Goal: Information Seeking & Learning: Compare options

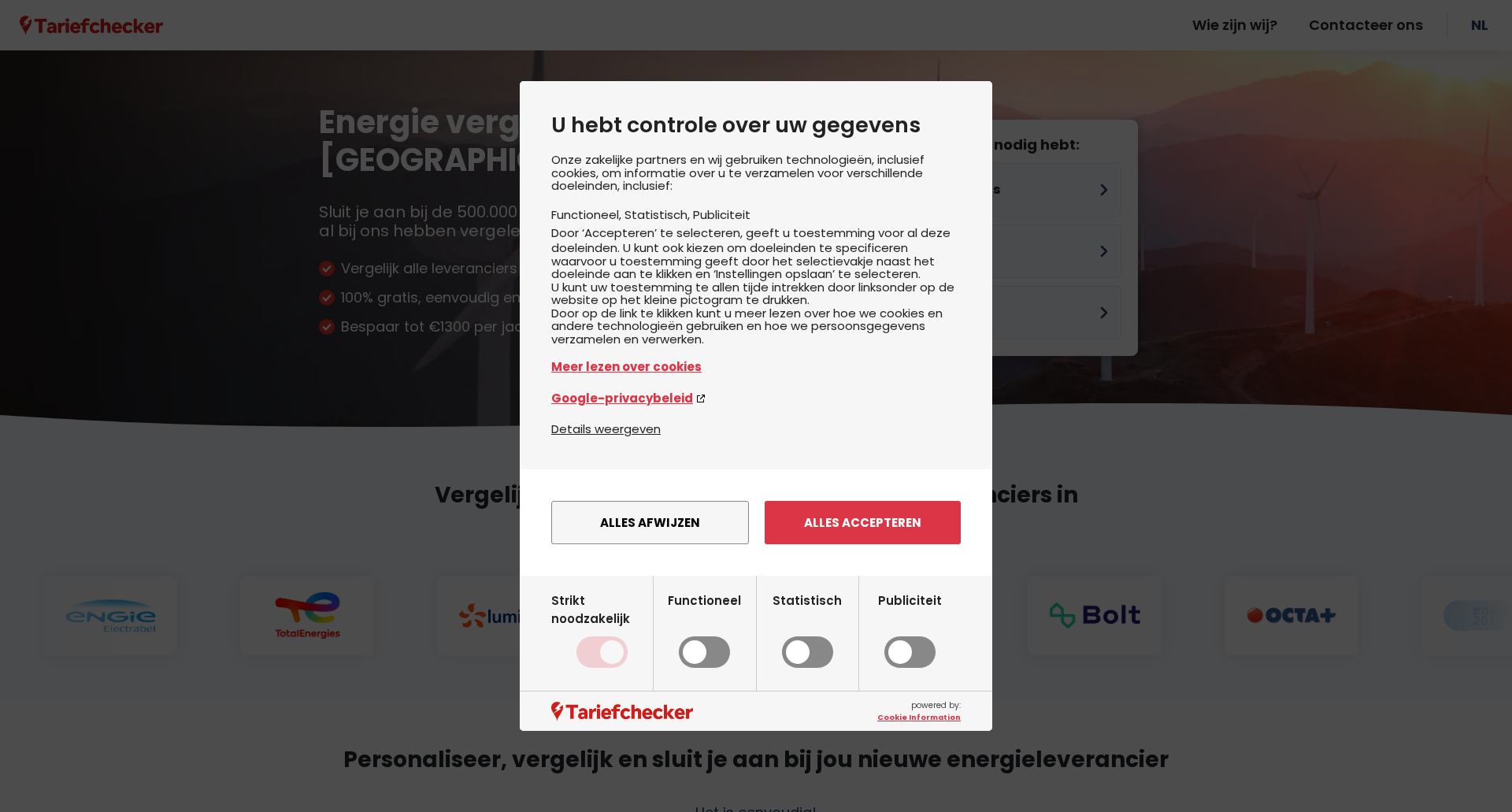
click at [642, 539] on button "Alles afwijzen" at bounding box center [650, 523] width 197 height 44
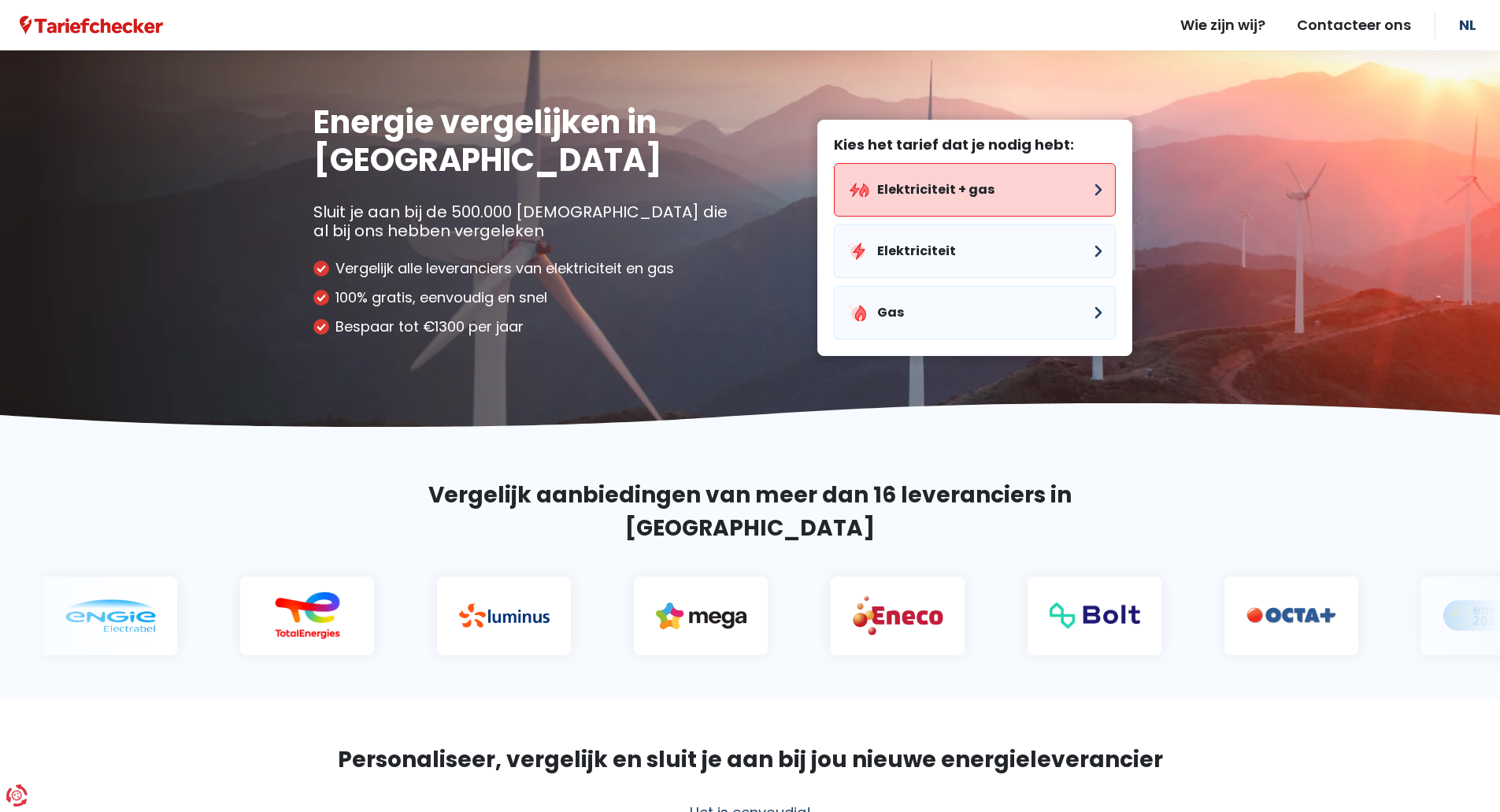
click at [1099, 189] on button "Elektriciteit + gas" at bounding box center [974, 189] width 282 height 53
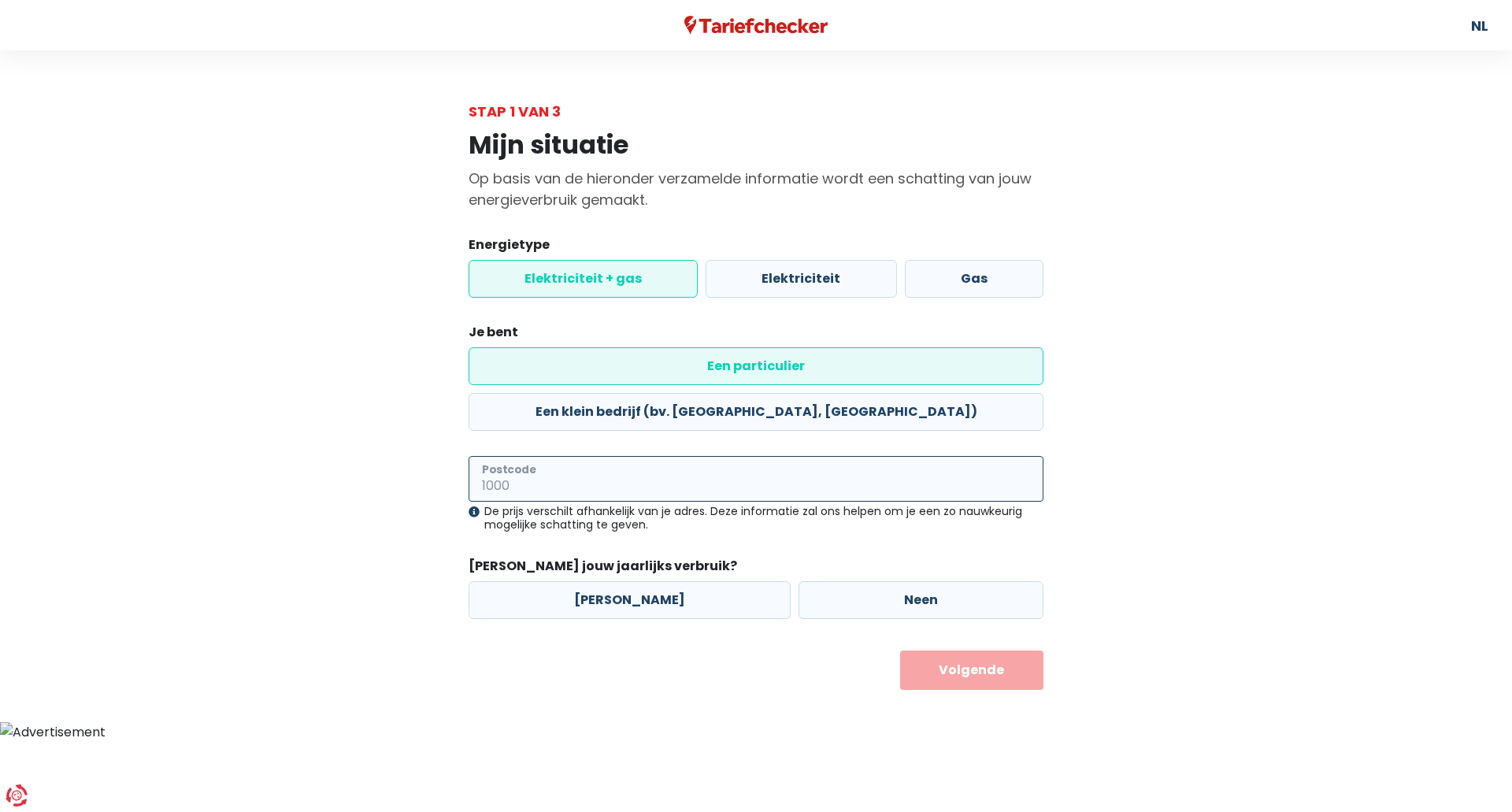
click at [623, 456] on input "Postcode" at bounding box center [756, 478] width 575 height 45
type input "2960"
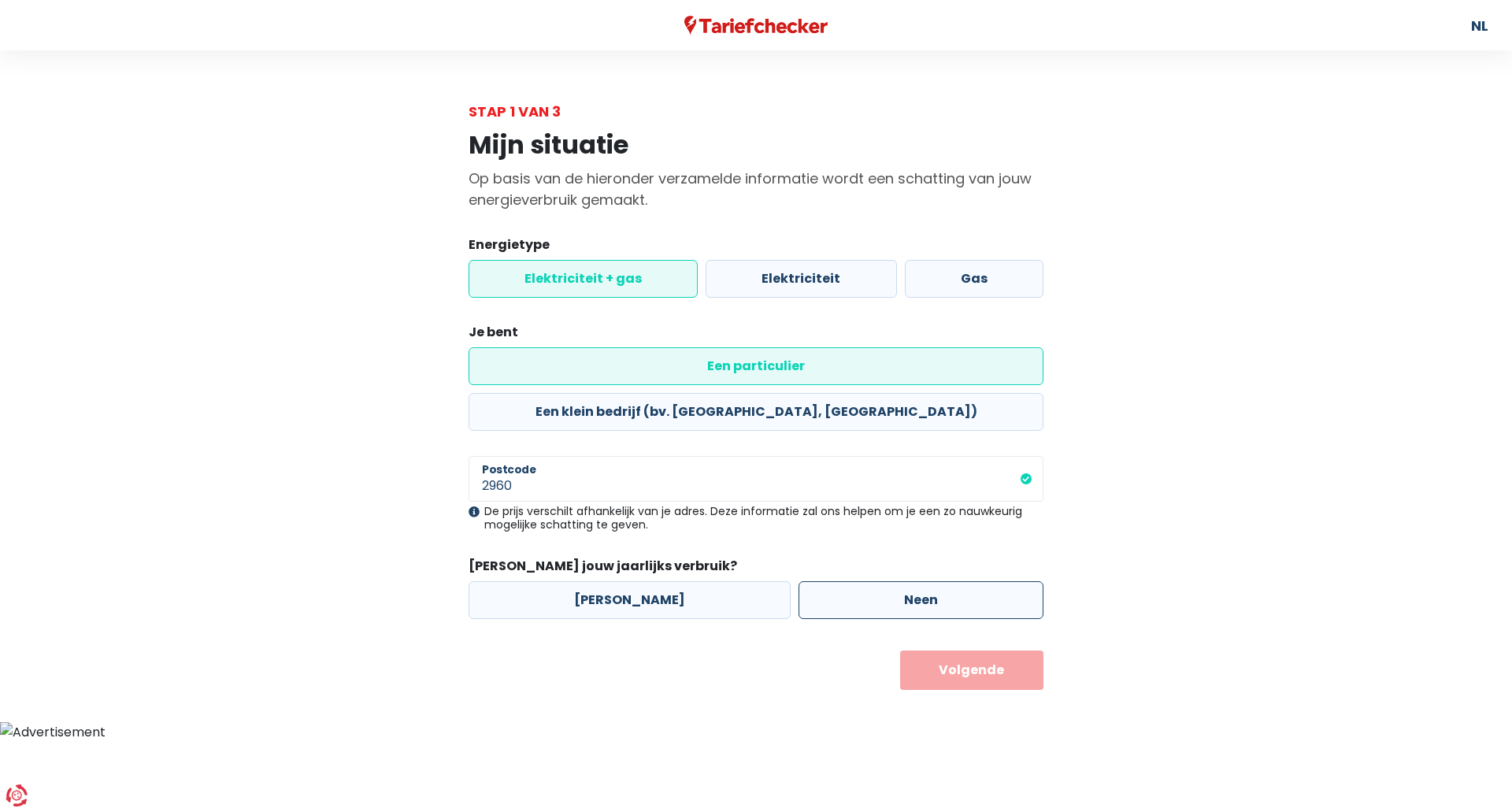
click at [900, 581] on label "Neen" at bounding box center [921, 600] width 245 height 38
click at [900, 581] on input "Neen" at bounding box center [921, 600] width 245 height 38
radio input "true"
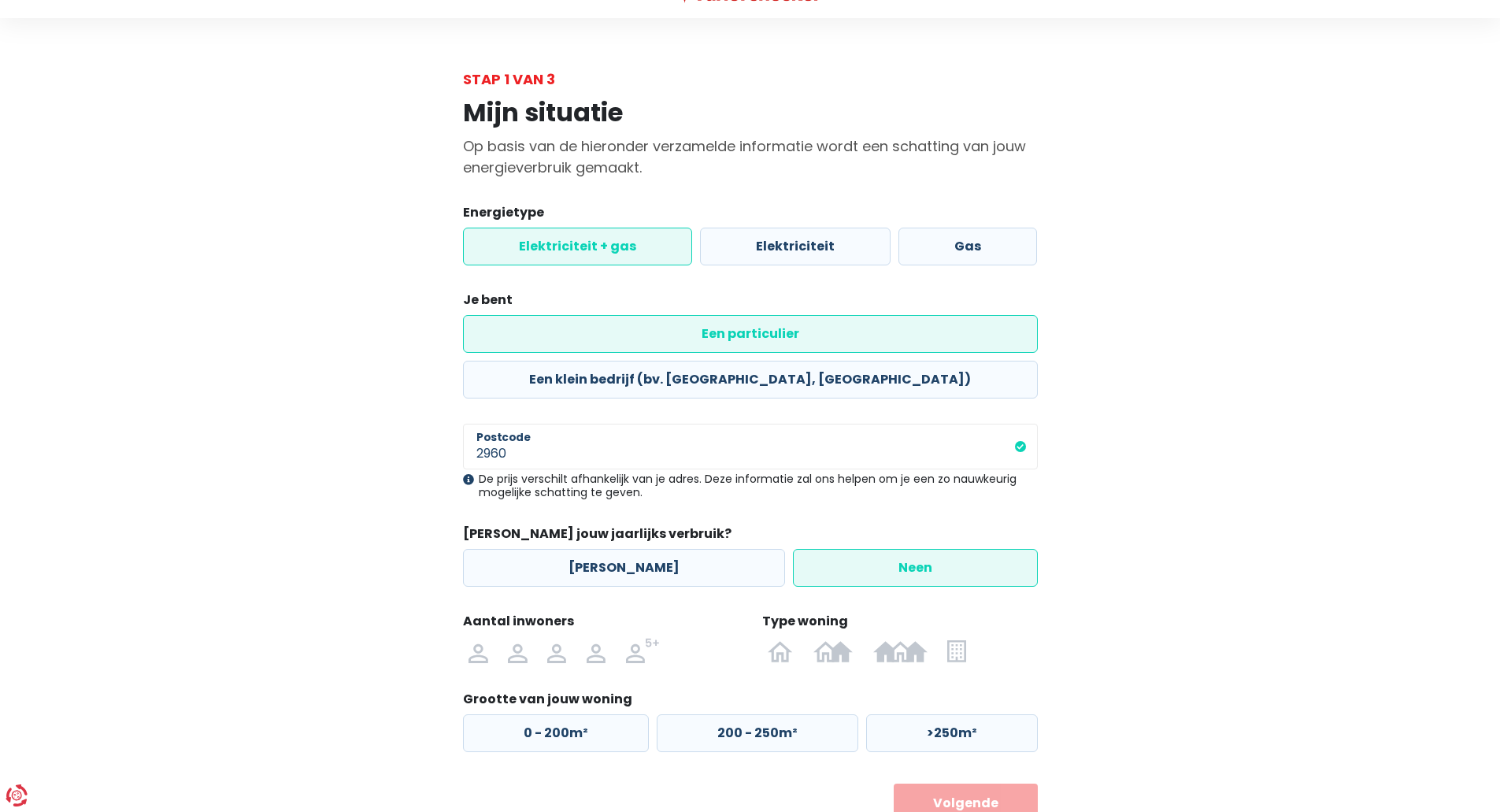
scroll to position [49, 0]
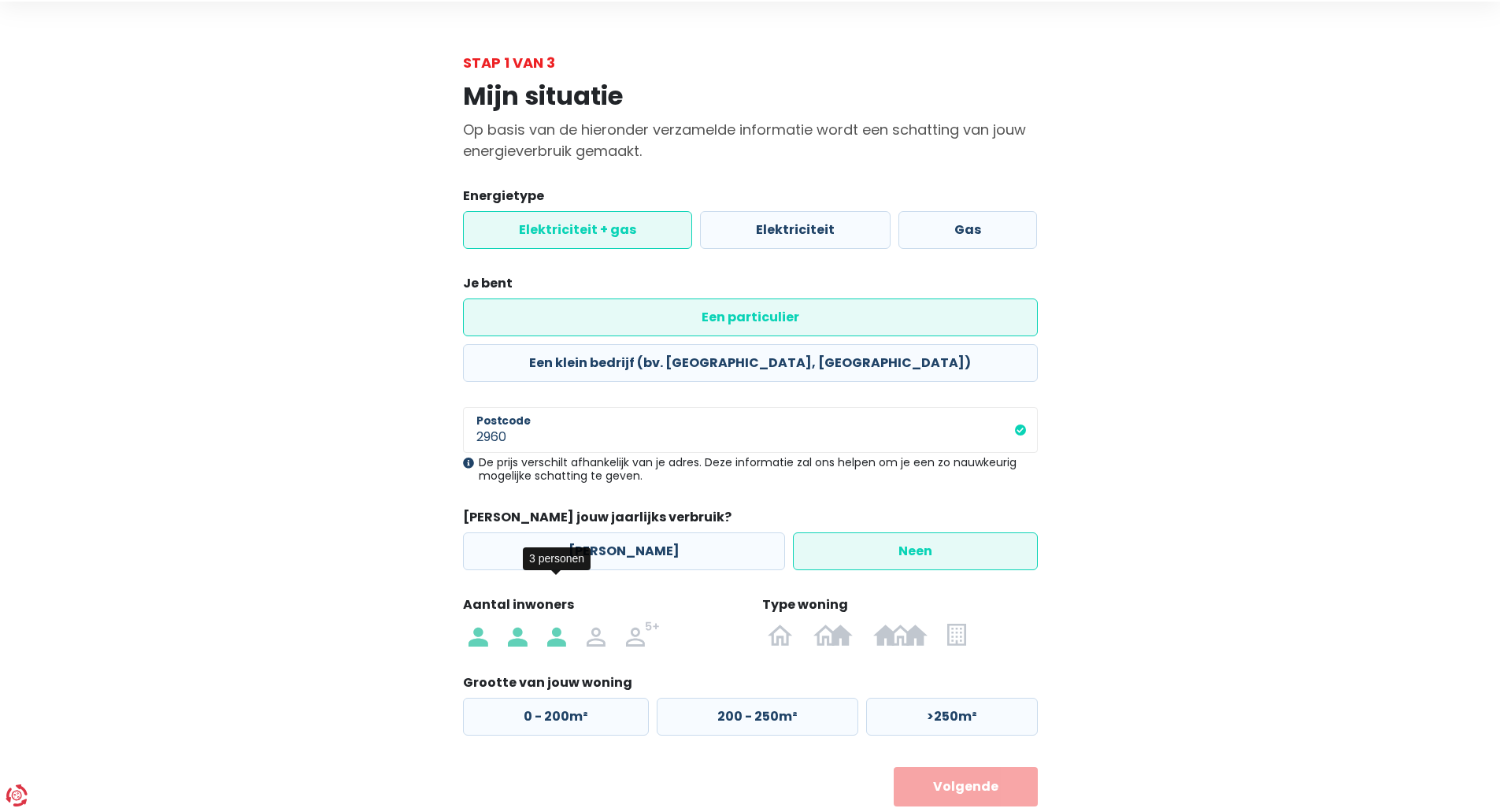
click at [556, 622] on img at bounding box center [557, 634] width 19 height 25
click at [556, 622] on input "radio" at bounding box center [556, 634] width 39 height 25
radio input "true"
click at [781, 622] on img at bounding box center [780, 634] width 25 height 25
click at [781, 622] on input "radio" at bounding box center [781, 634] width 45 height 25
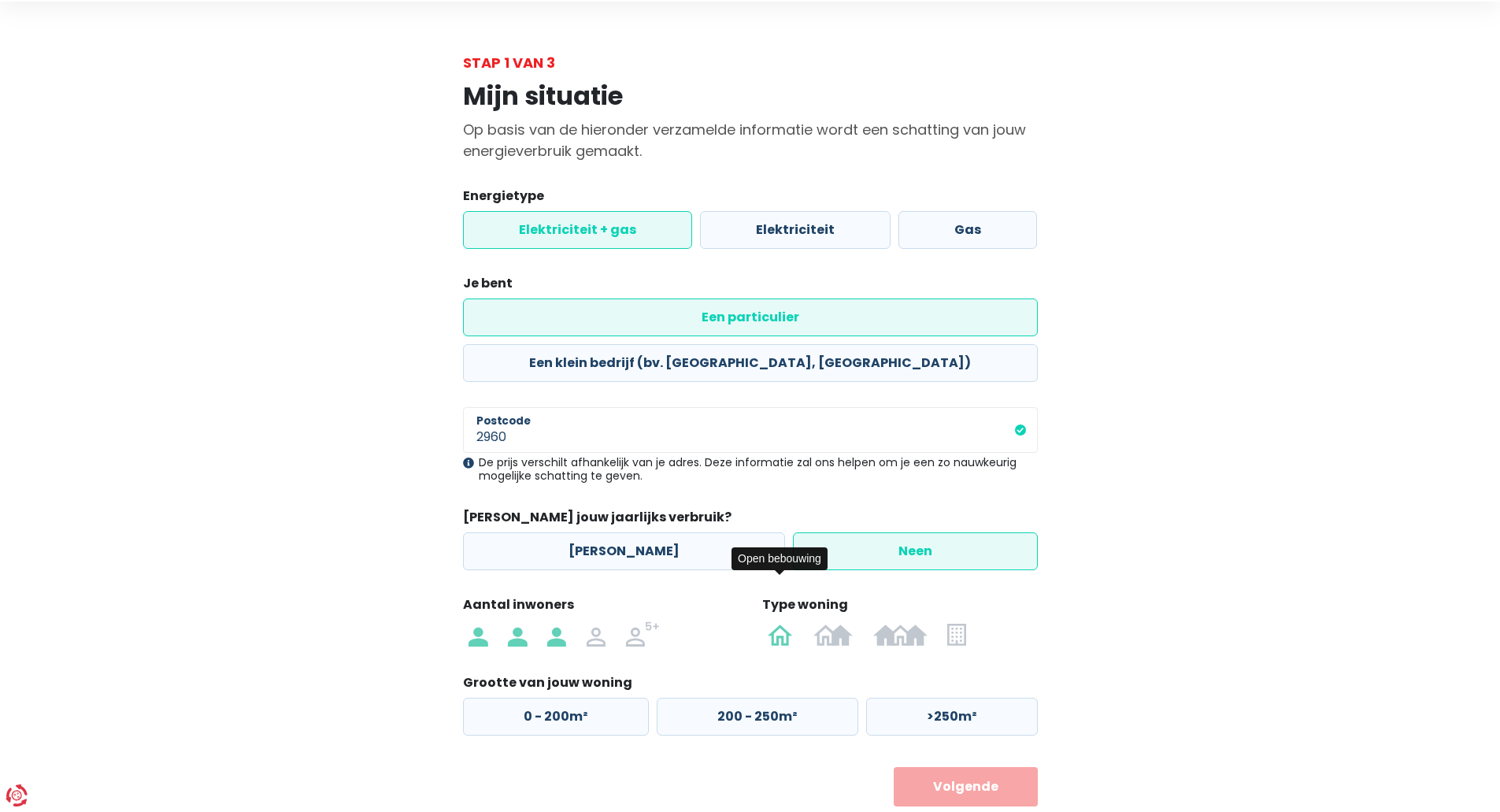
radio input "true"
click at [554, 698] on label "0 - 200m²" at bounding box center [555, 716] width 186 height 38
click at [554, 698] on input "0 - 200m²" at bounding box center [555, 716] width 186 height 38
radio input "true"
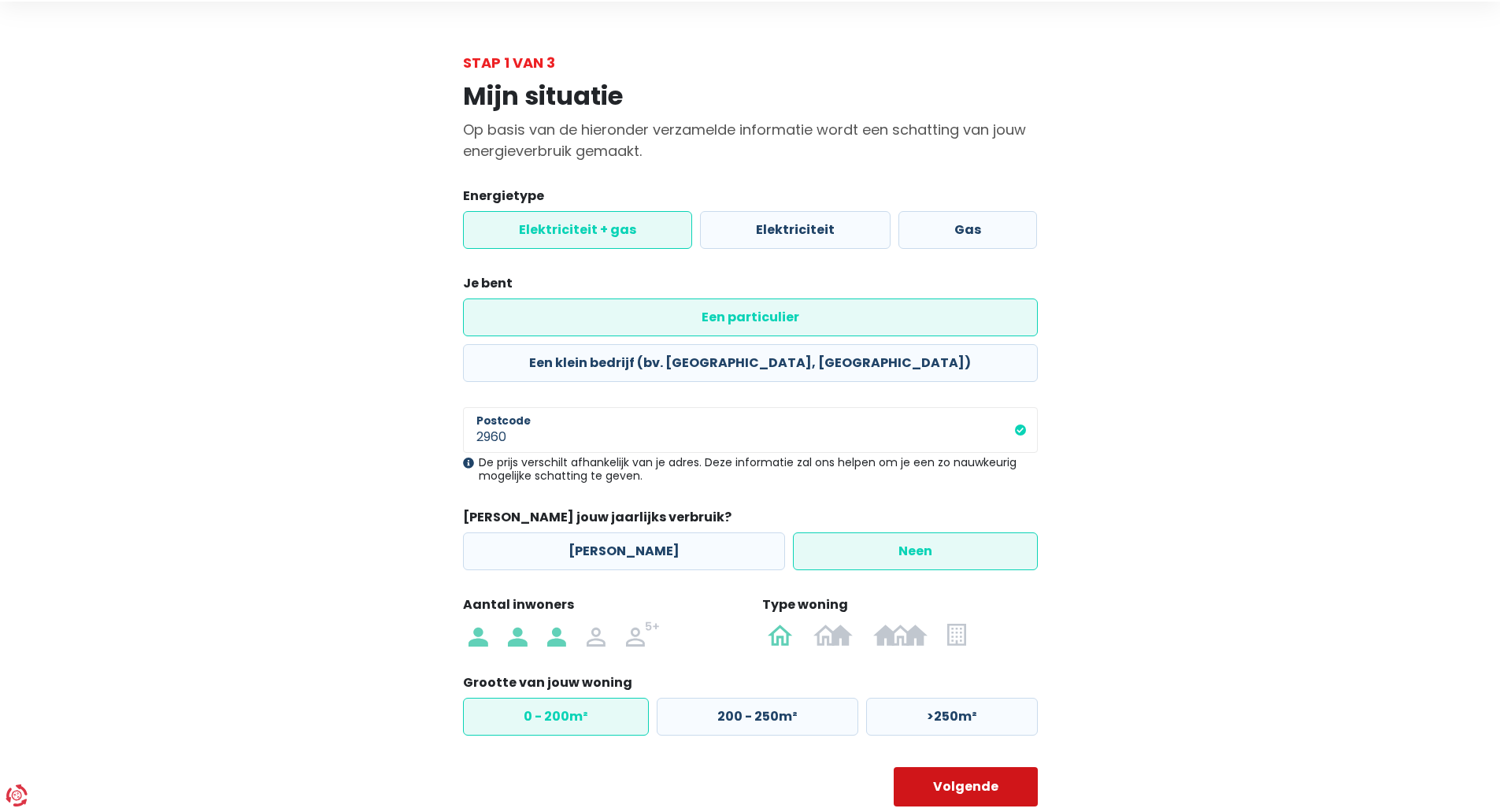
click at [967, 767] on button "Volgende" at bounding box center [966, 786] width 144 height 39
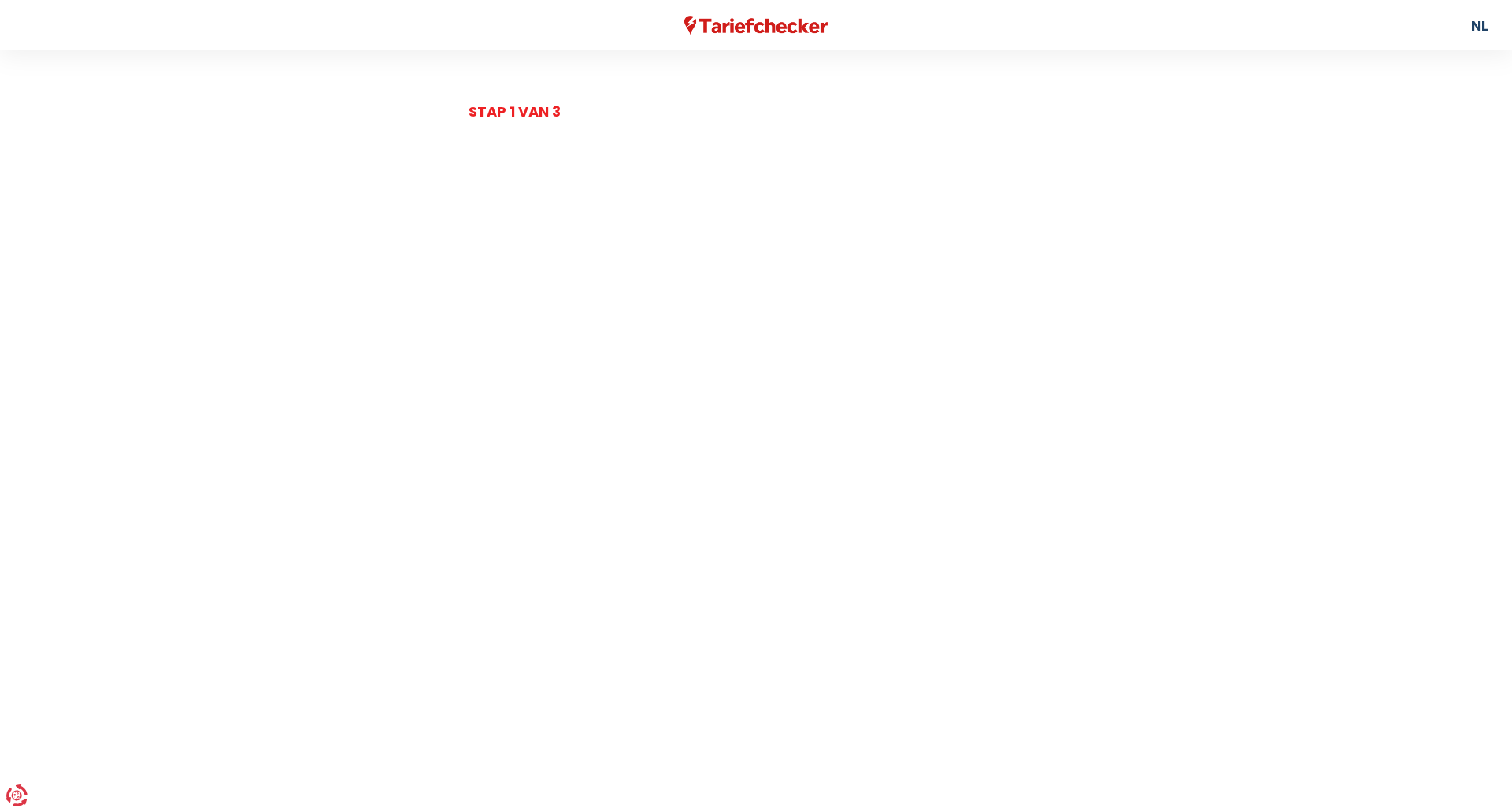
select select
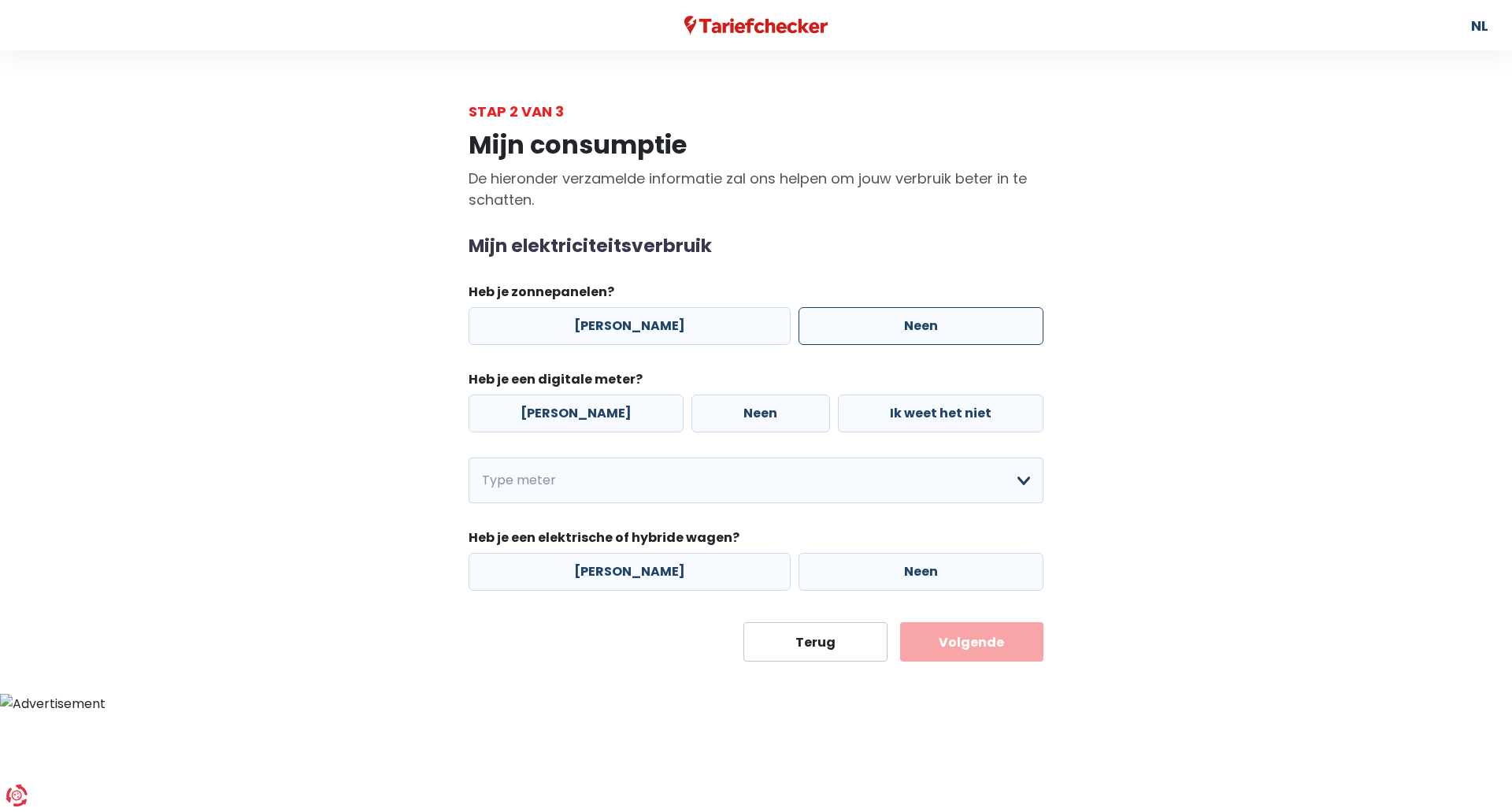
click at [877, 320] on label "Neen" at bounding box center [921, 326] width 245 height 38
click at [877, 320] on input "Neen" at bounding box center [921, 326] width 245 height 38
radio input "true"
click at [549, 410] on label "[PERSON_NAME]" at bounding box center [576, 413] width 215 height 38
click at [549, 410] on input "[PERSON_NAME]" at bounding box center [576, 413] width 215 height 38
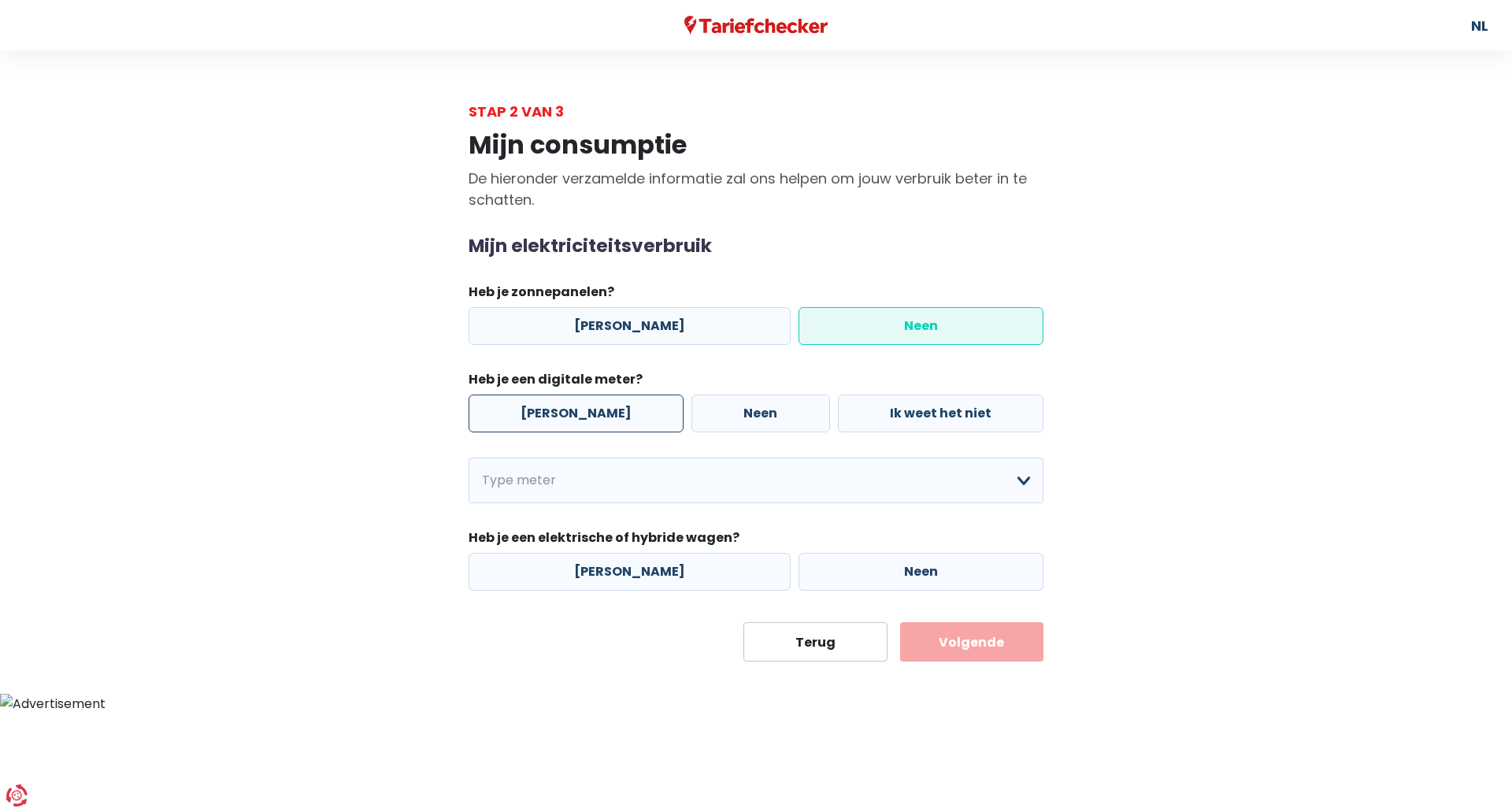
radio input "true"
click at [662, 485] on select "Enkelvoudig Tweevoudig Enkelvoudig + uitsluitend nachttarief Tweevoudig + uitsl…" at bounding box center [756, 480] width 575 height 45
select select "day_night_bi_hourly"
click at [469, 458] on select "Enkelvoudig Tweevoudig Enkelvoudig + uitsluitend nachttarief Tweevoudig + uitsl…" at bounding box center [756, 480] width 575 height 45
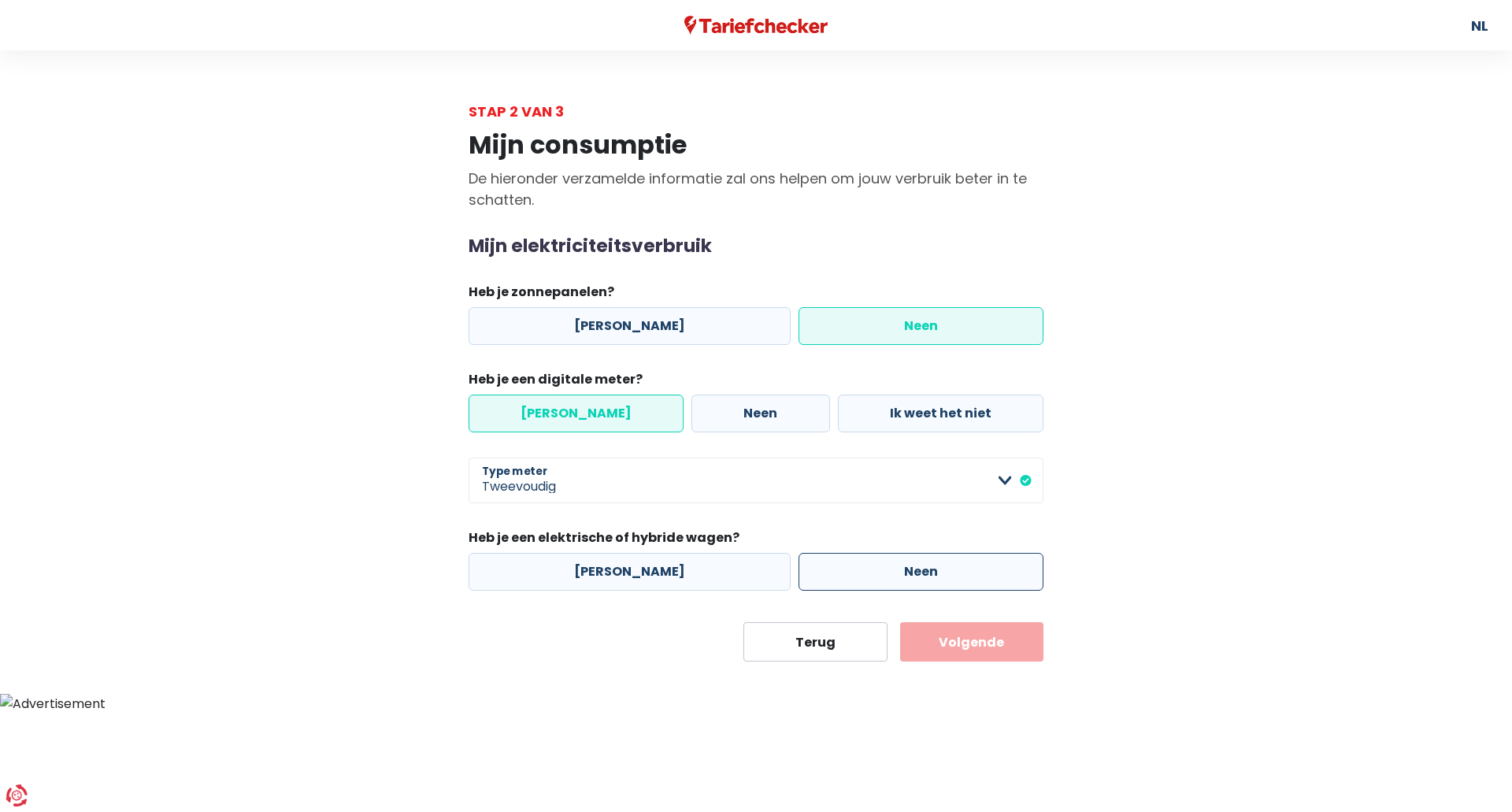
click at [891, 566] on label "Neen" at bounding box center [921, 571] width 245 height 38
click at [891, 566] on input "Neen" at bounding box center [921, 571] width 245 height 38
radio input "true"
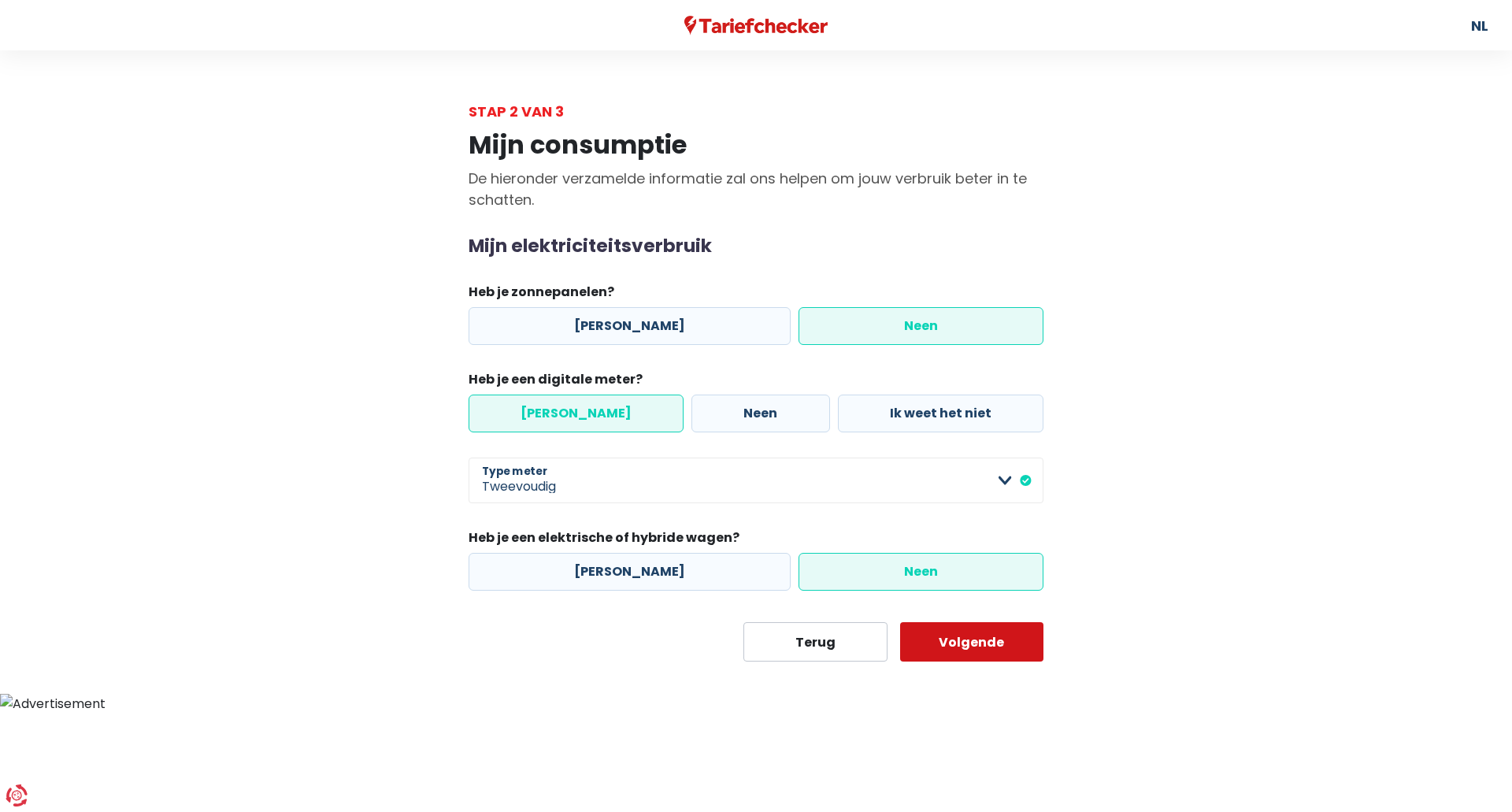
click at [963, 645] on button "Volgende" at bounding box center [972, 641] width 144 height 39
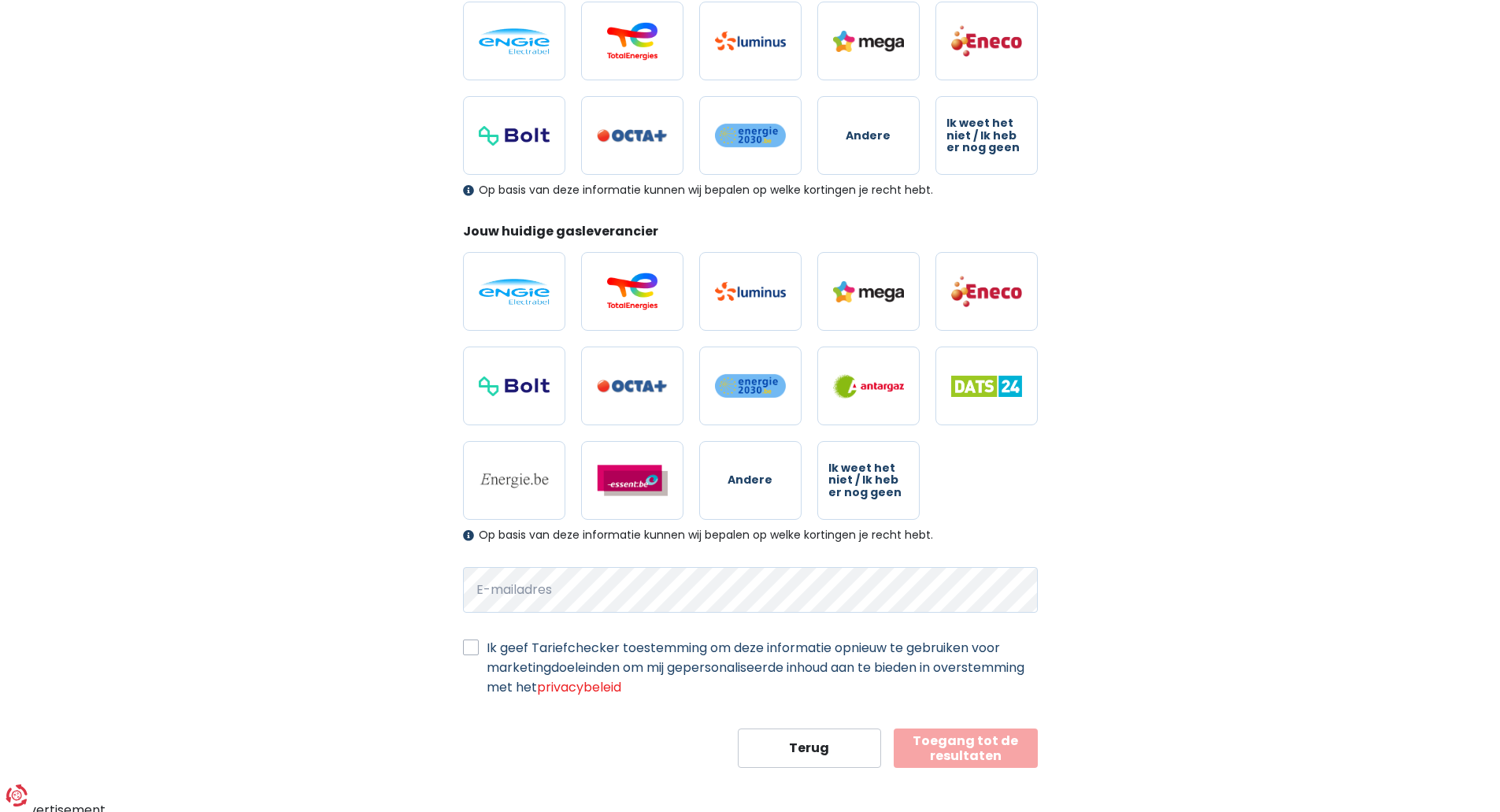
scroll to position [271, 0]
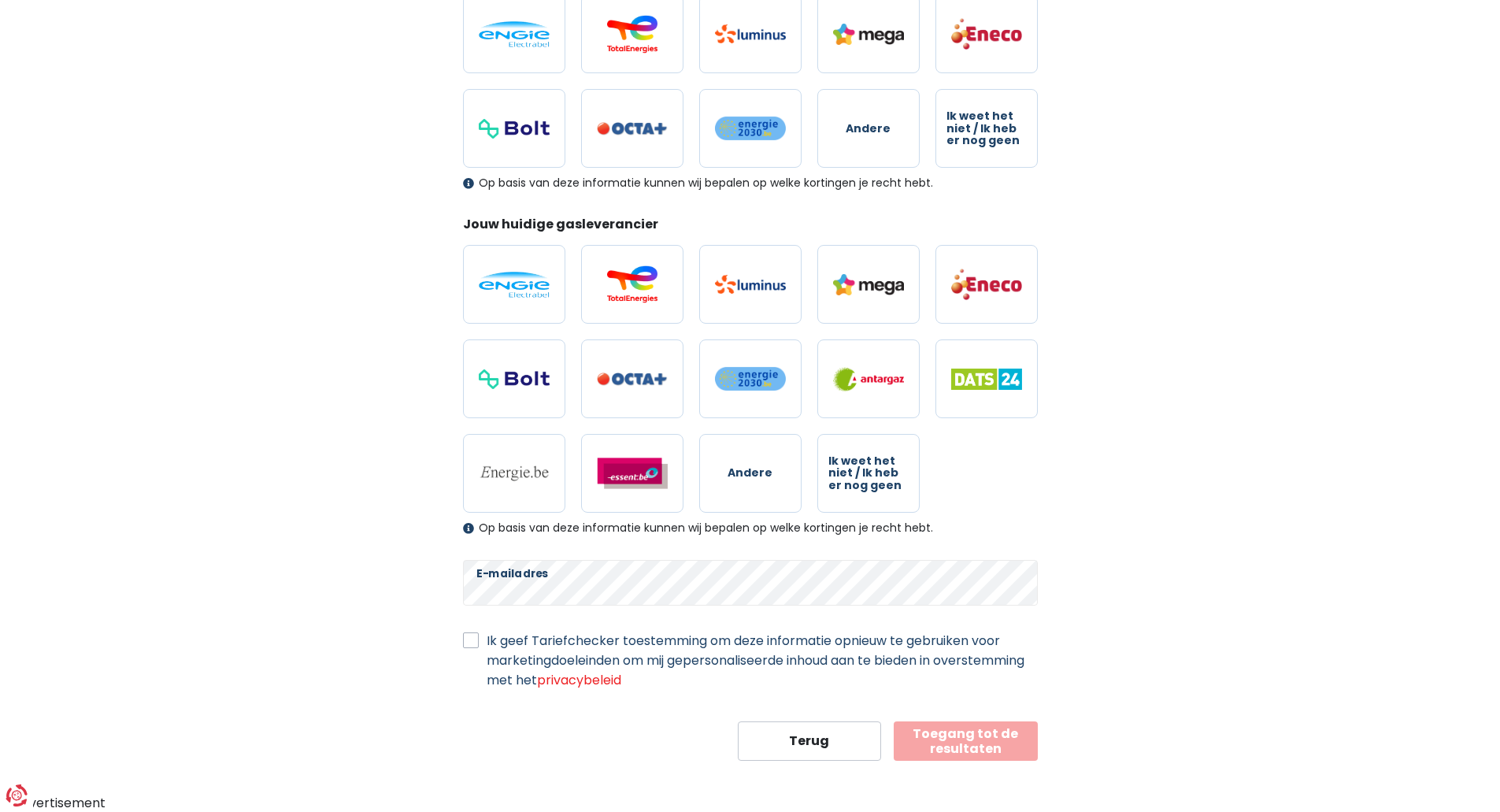
click at [946, 741] on button "Toegang tot de resultaten" at bounding box center [966, 740] width 144 height 39
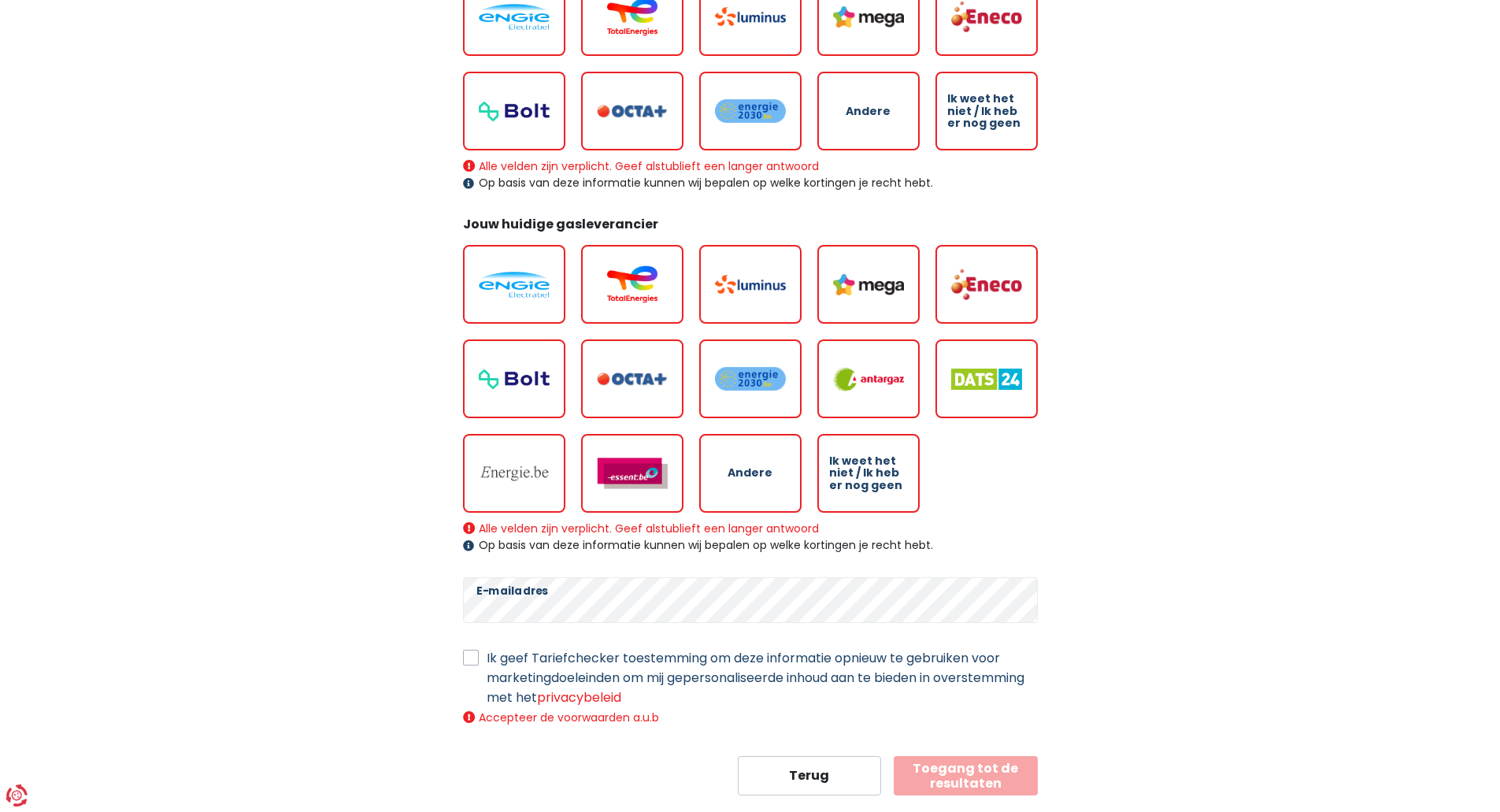
scroll to position [323, 0]
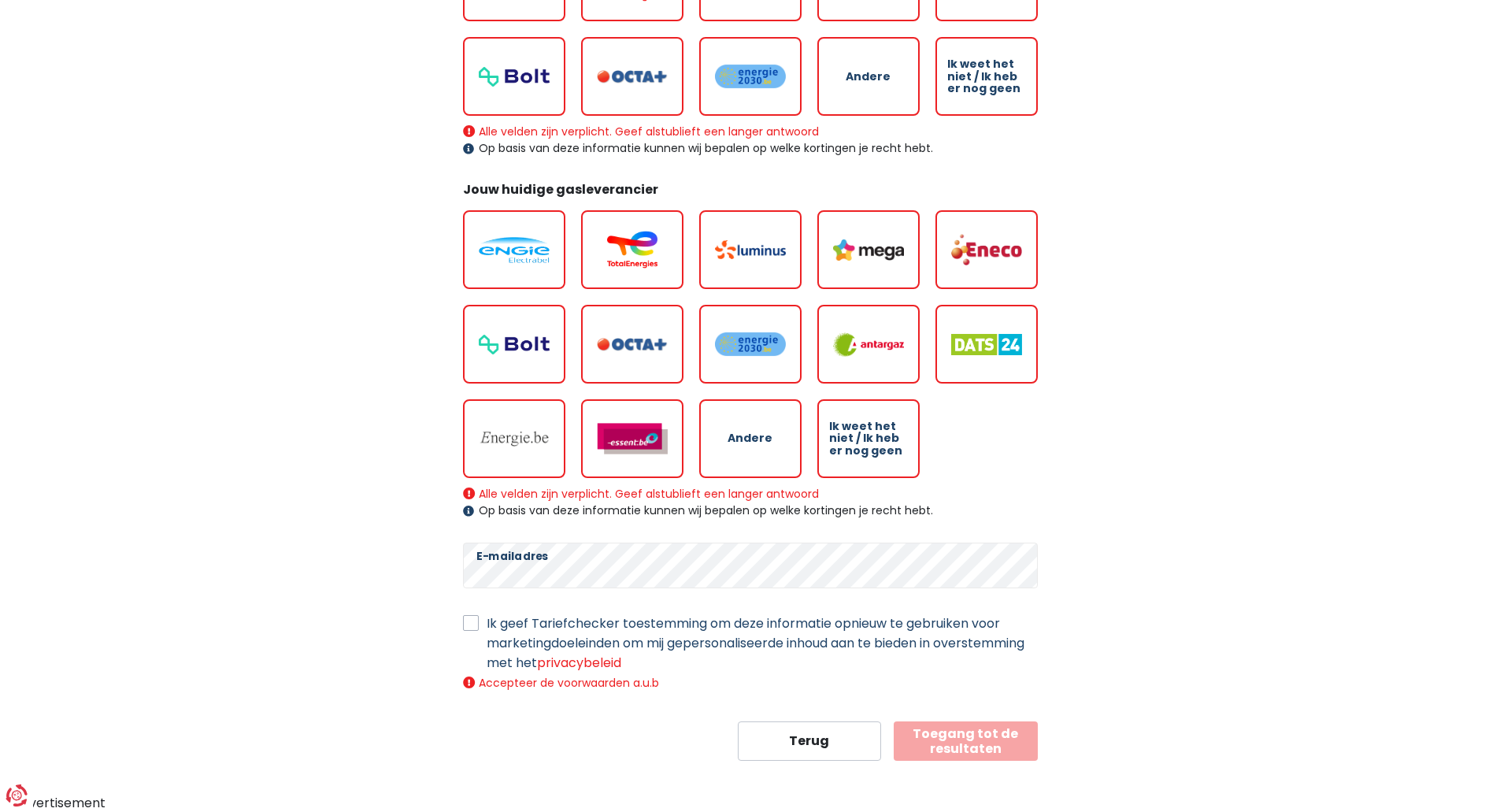
click at [486, 624] on label "Ik geef Tariefchecker toestemming om deze informatie opnieuw te gebruiken voor …" at bounding box center [761, 643] width 551 height 59
click at [471, 624] on input "Ik geef Tariefchecker toestemming om deze informatie opnieuw te gebruiken voor …" at bounding box center [471, 621] width 16 height 16
checkbox input "true"
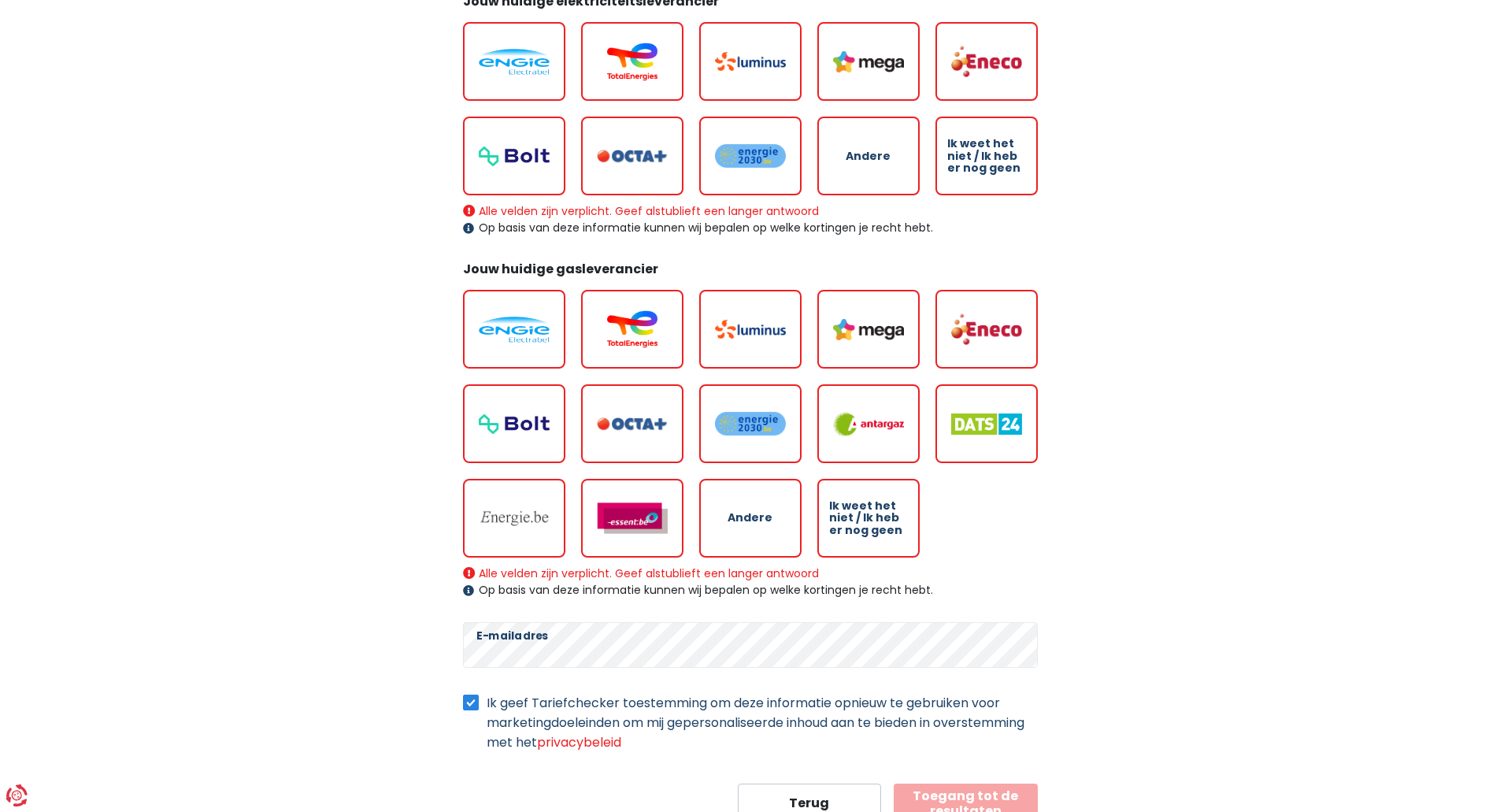
scroll to position [306, 0]
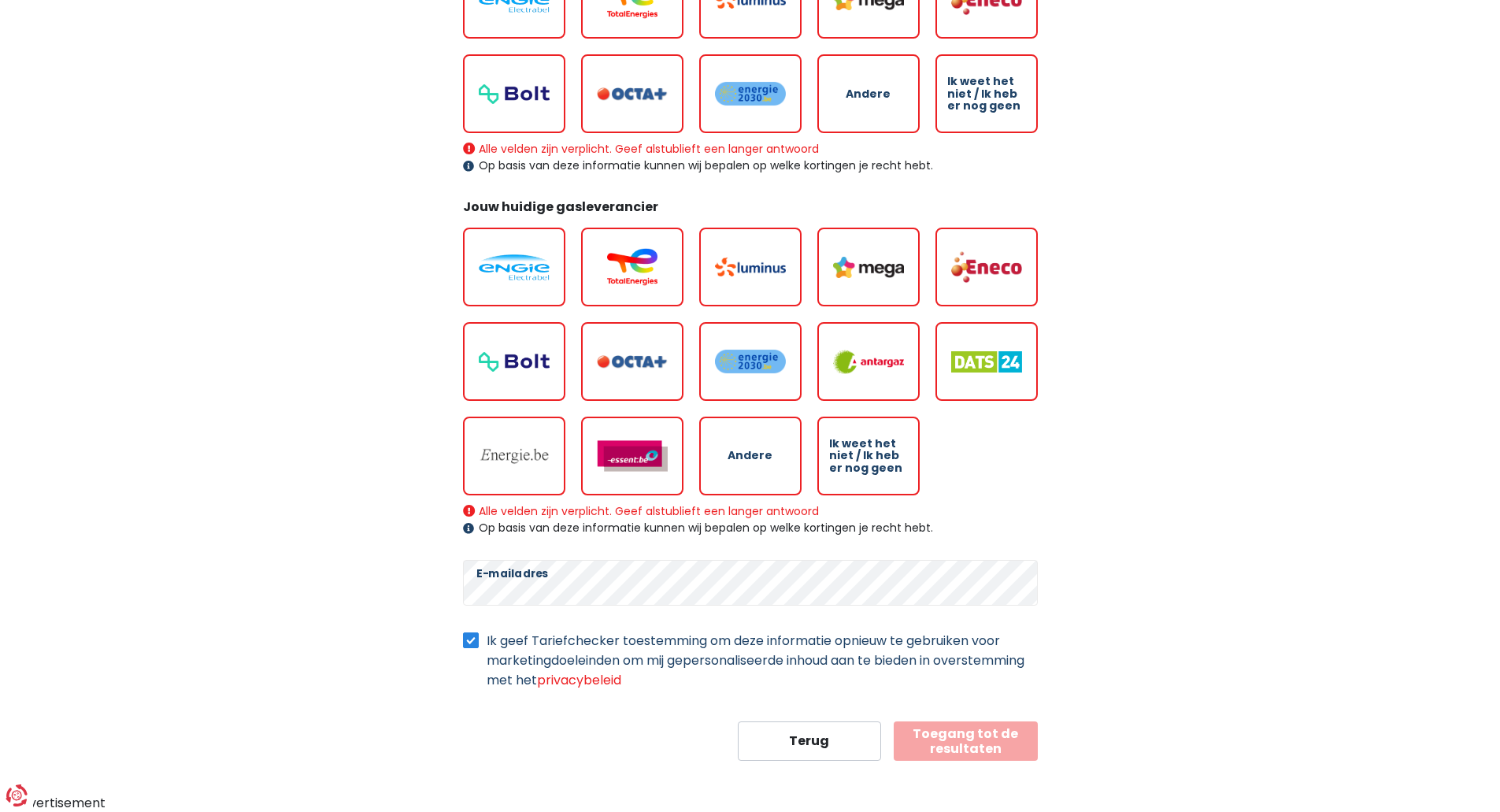
click at [753, 267] on img at bounding box center [750, 267] width 71 height 19
click at [753, 267] on input "radio" at bounding box center [750, 267] width 102 height 79
radio input "true"
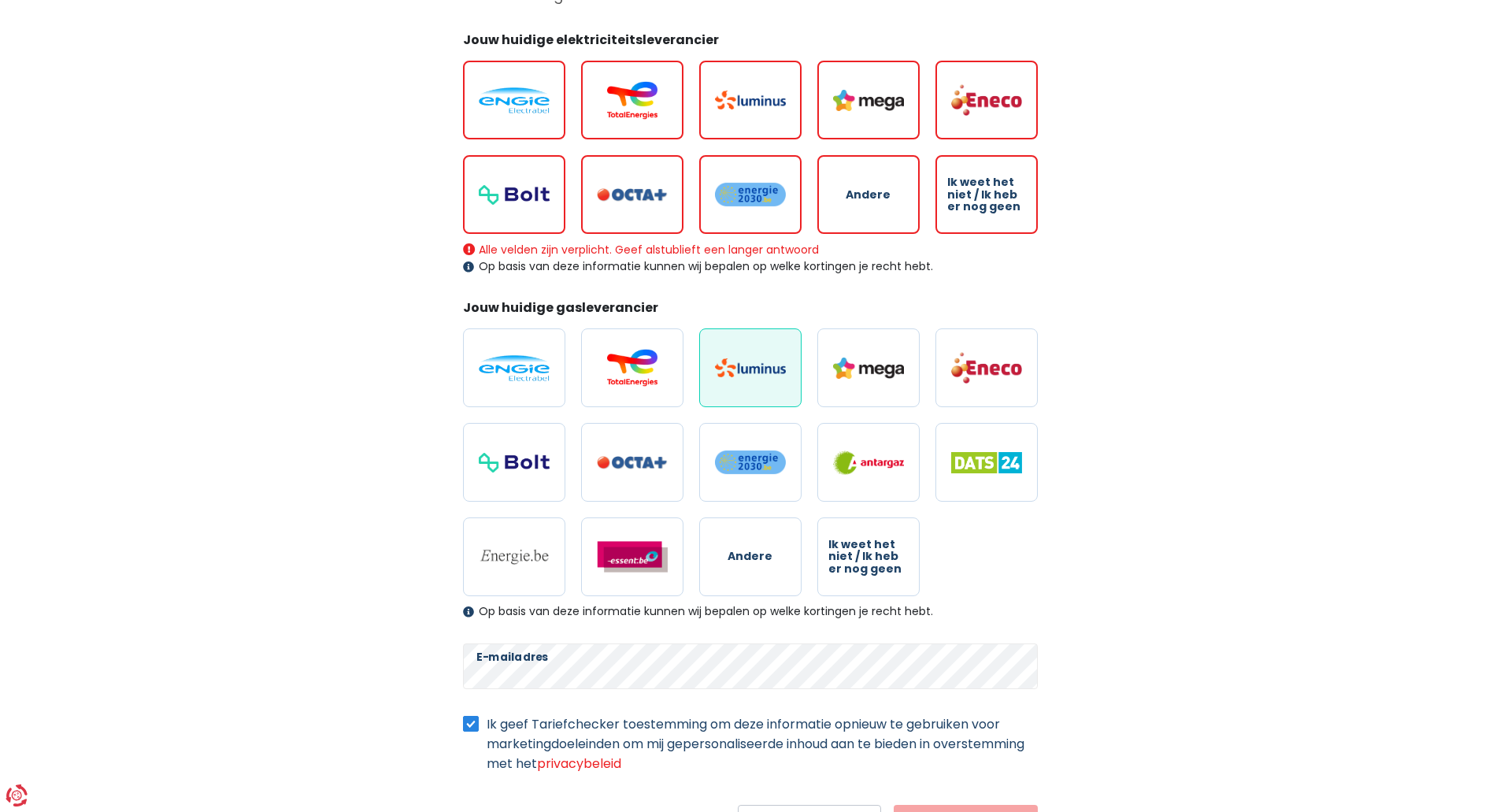
scroll to position [0, 0]
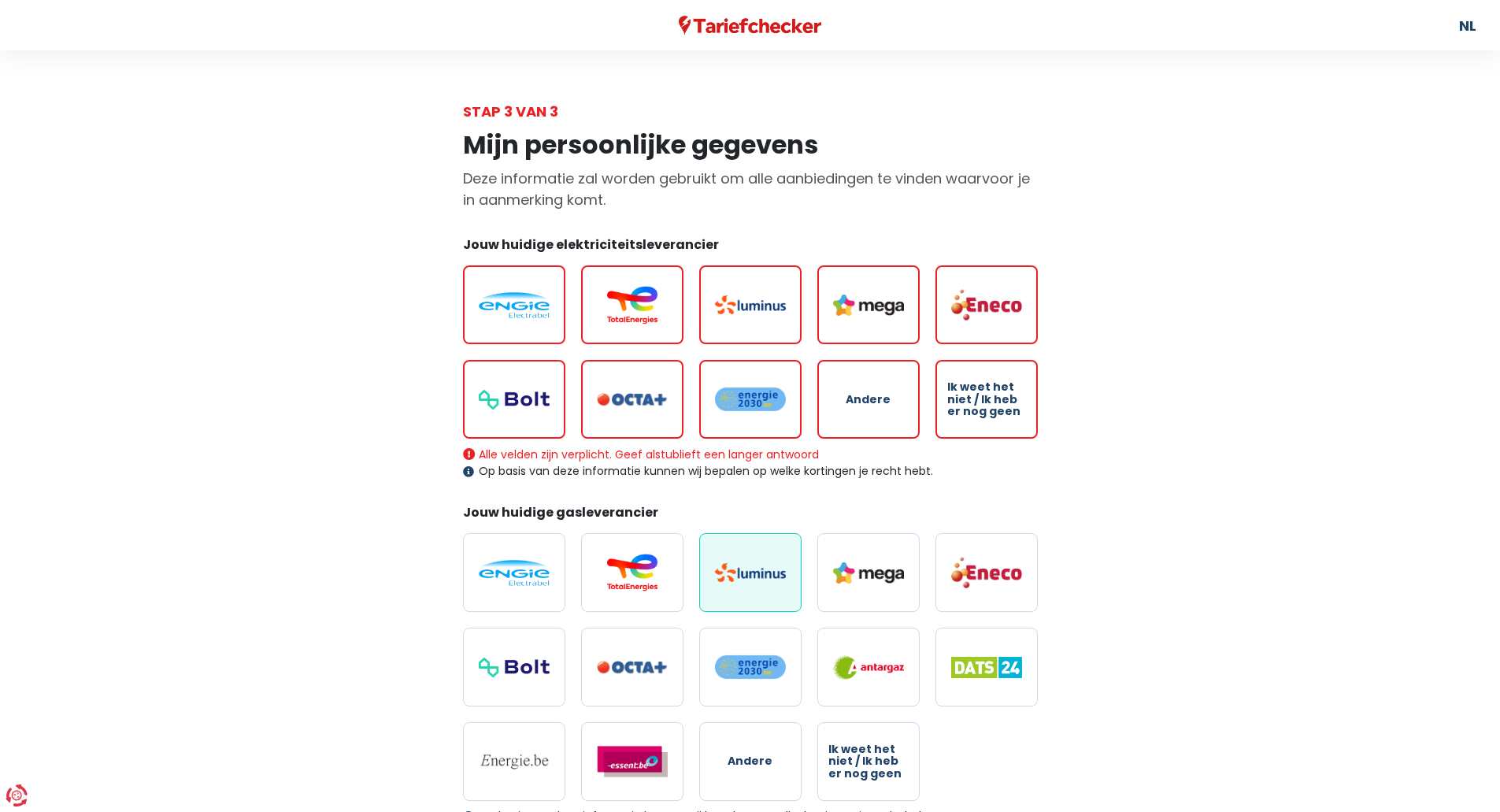
click at [754, 569] on img at bounding box center [750, 573] width 71 height 19
click at [754, 569] on input "radio" at bounding box center [750, 573] width 102 height 79
click at [751, 298] on img at bounding box center [750, 305] width 71 height 19
click at [751, 298] on input "radio" at bounding box center [750, 305] width 102 height 79
radio input "true"
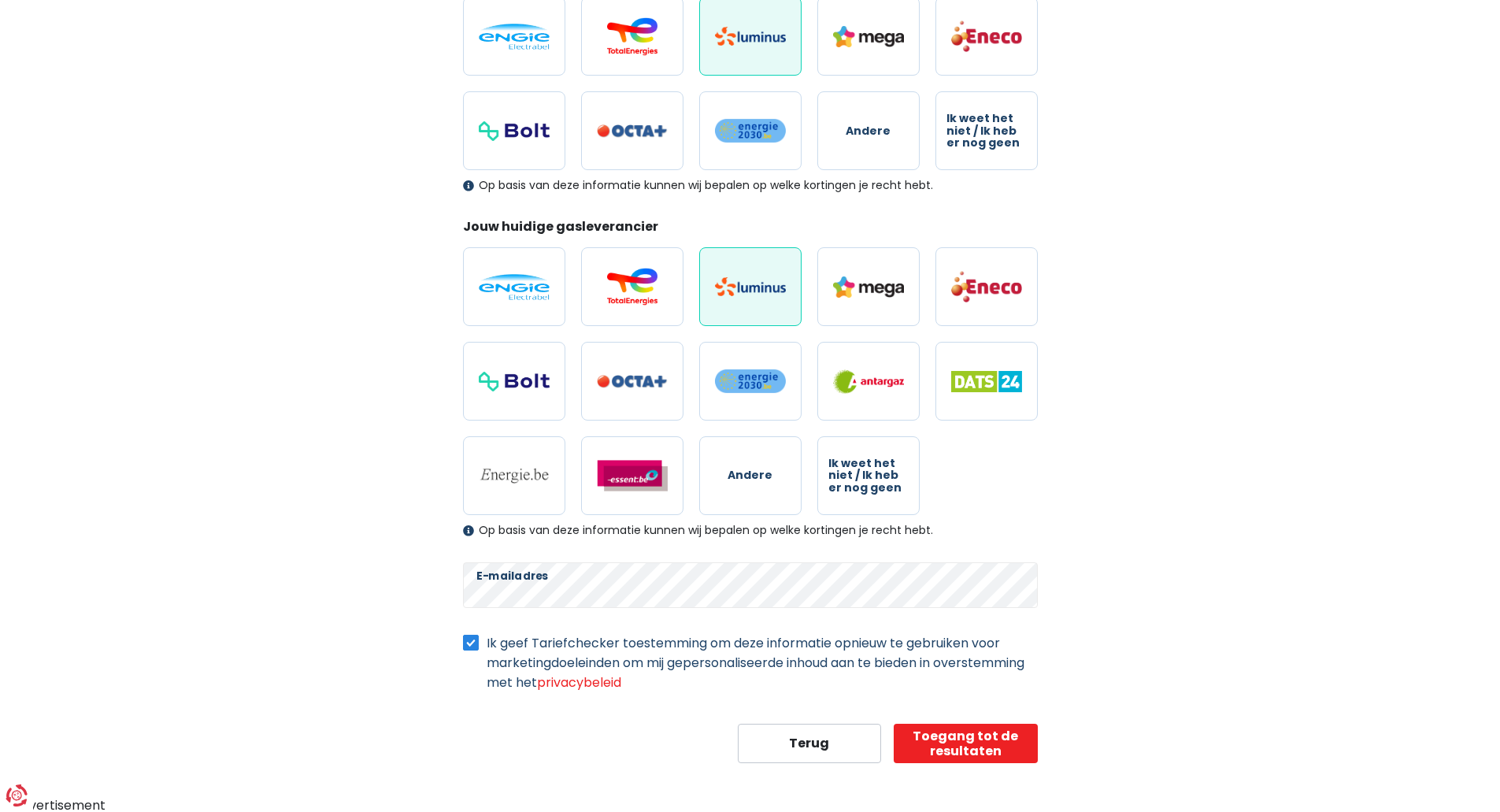
scroll to position [271, 0]
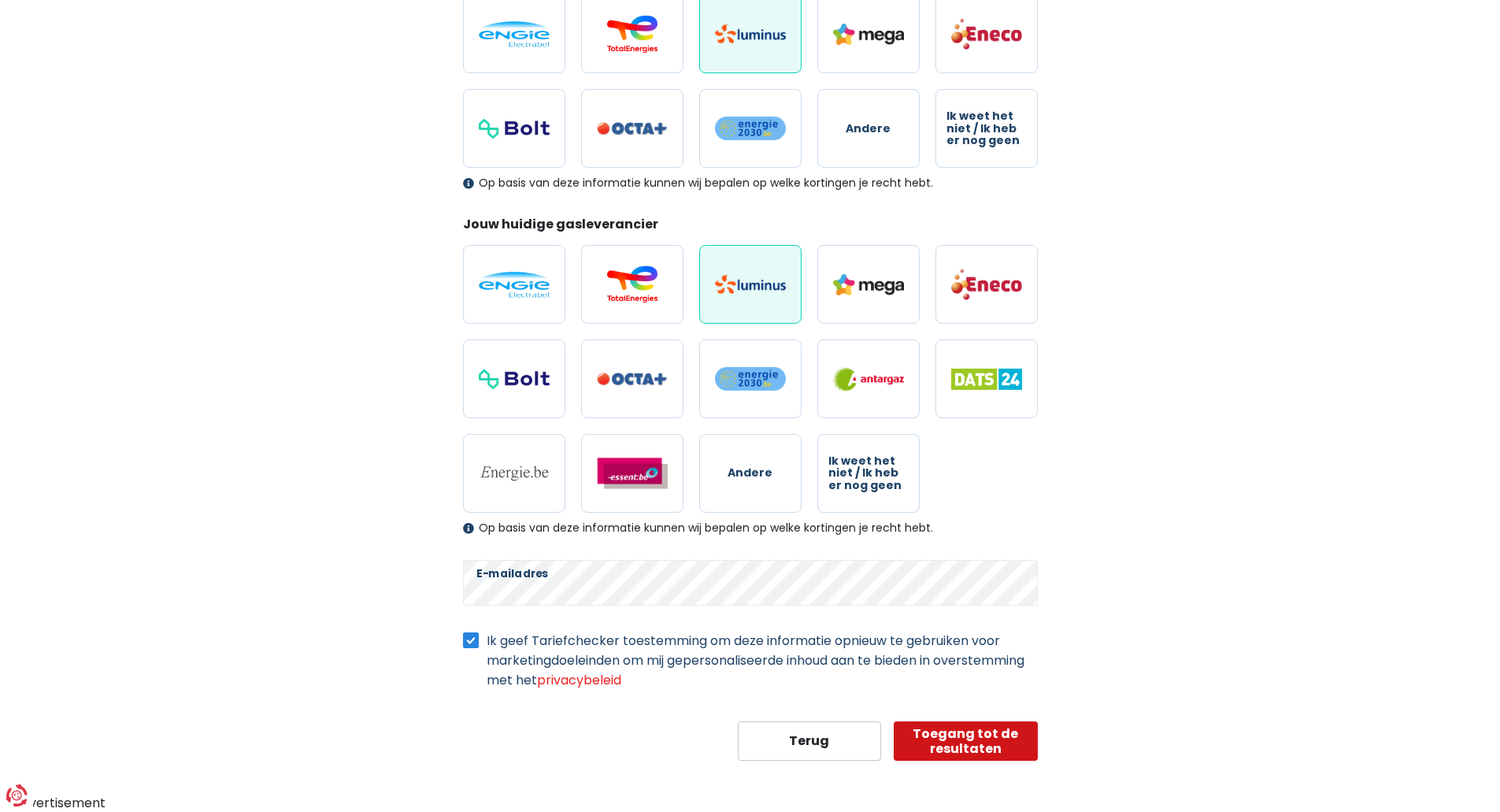
click at [953, 741] on button "Toegang tot de resultaten" at bounding box center [966, 740] width 144 height 39
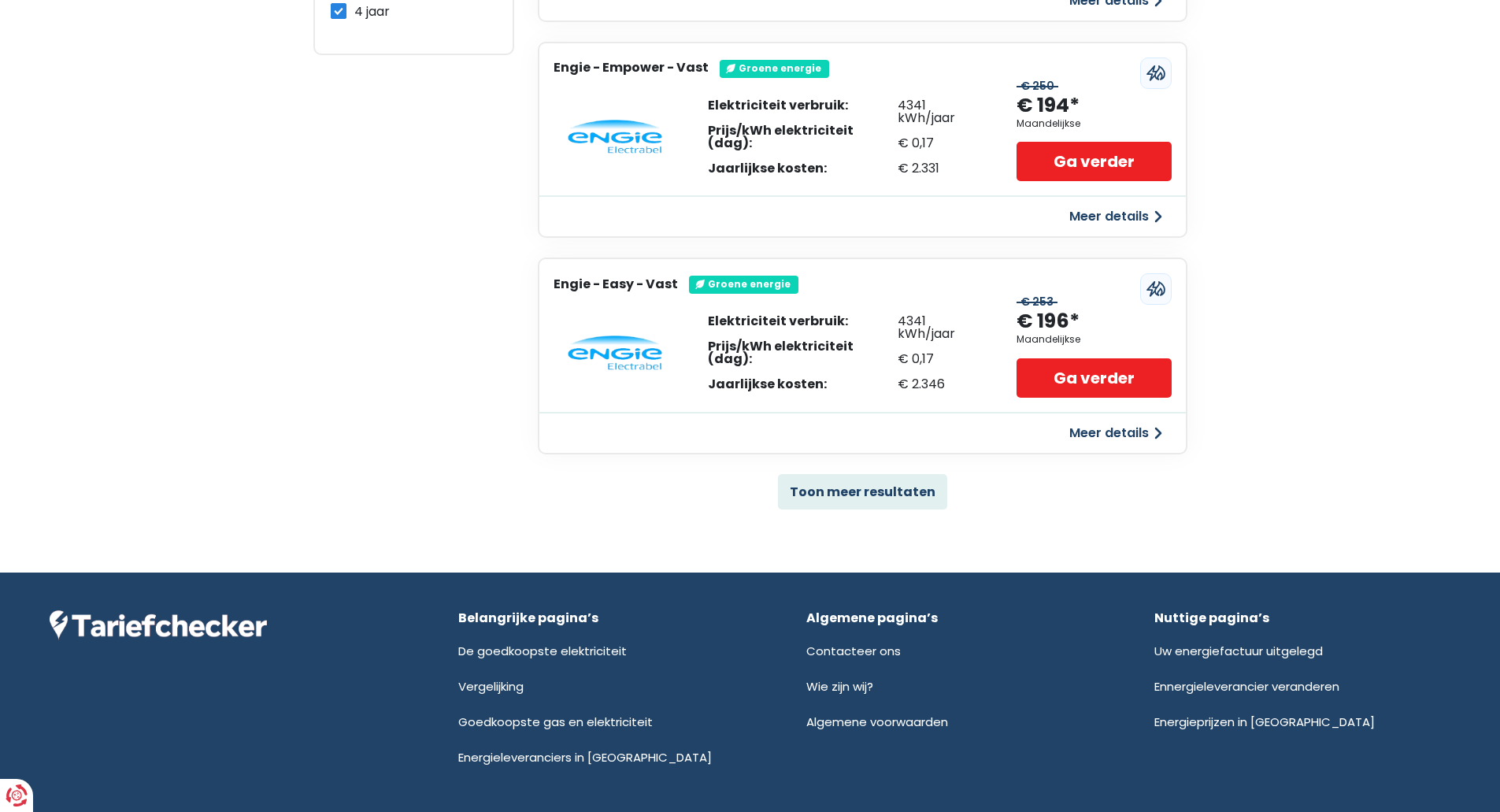
scroll to position [968, 0]
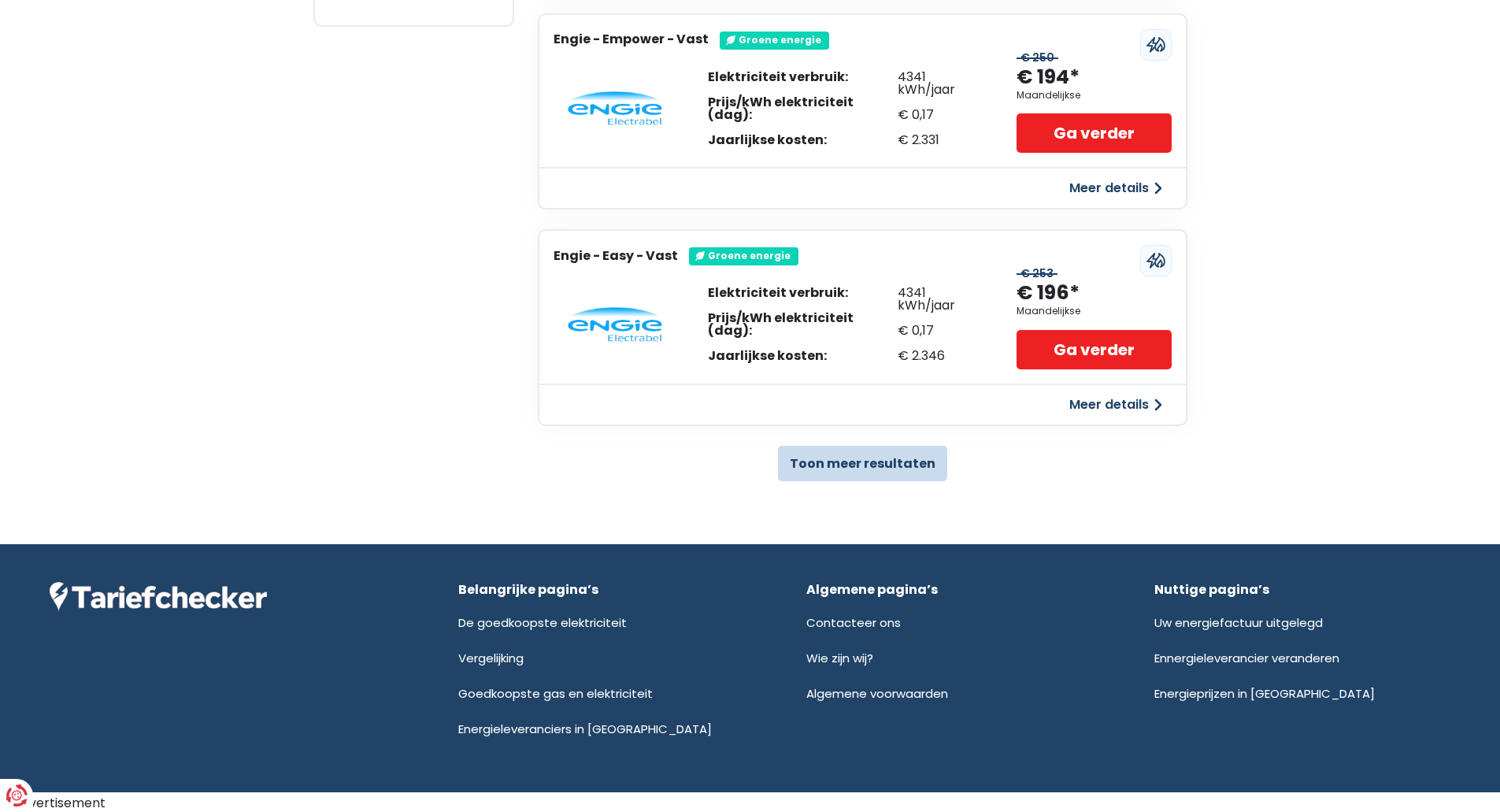
click at [850, 461] on button "Toon meer resultaten" at bounding box center [863, 463] width 169 height 36
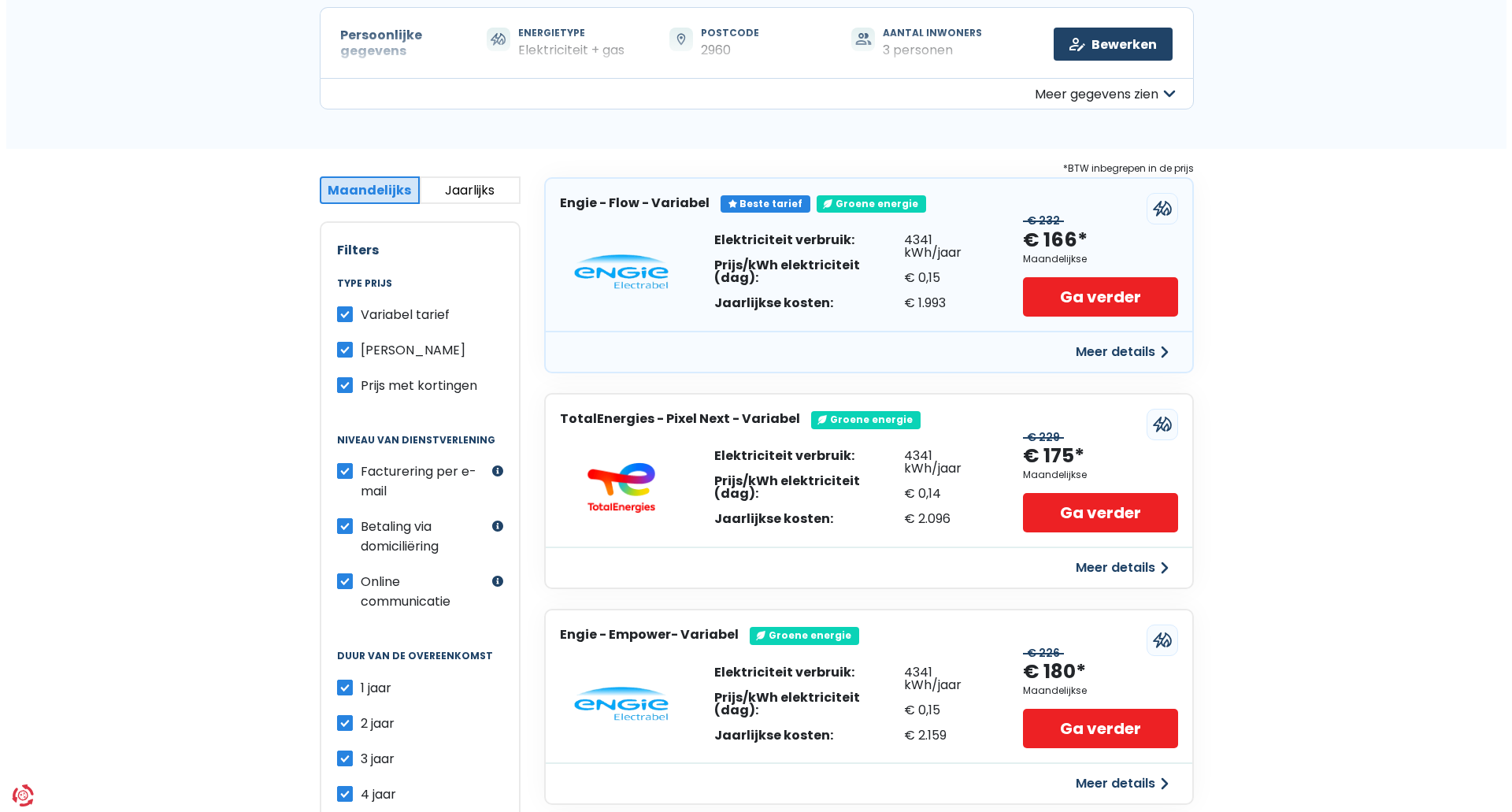
scroll to position [110, 0]
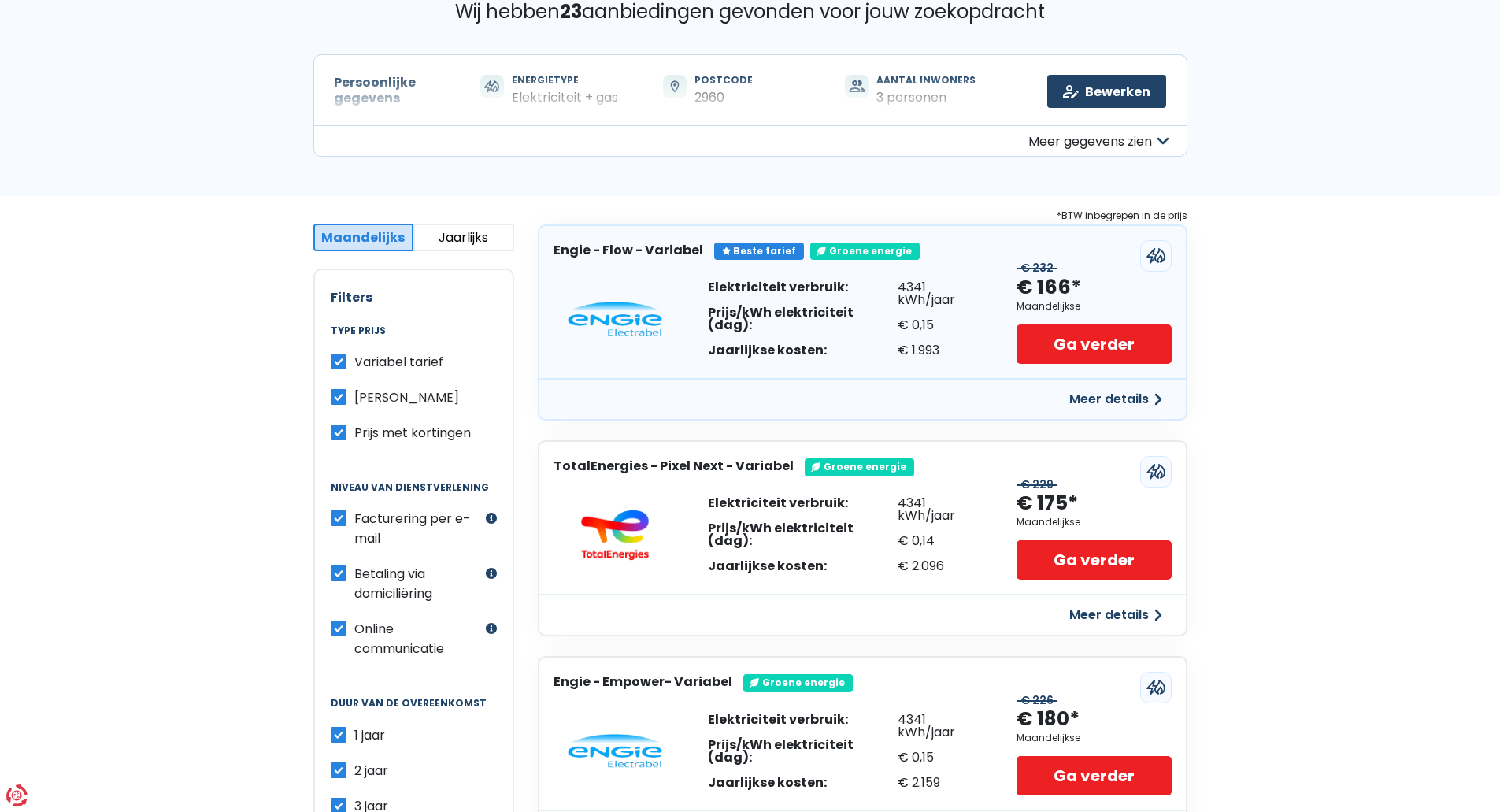
click at [1104, 393] on button "Meer details" at bounding box center [1116, 399] width 112 height 28
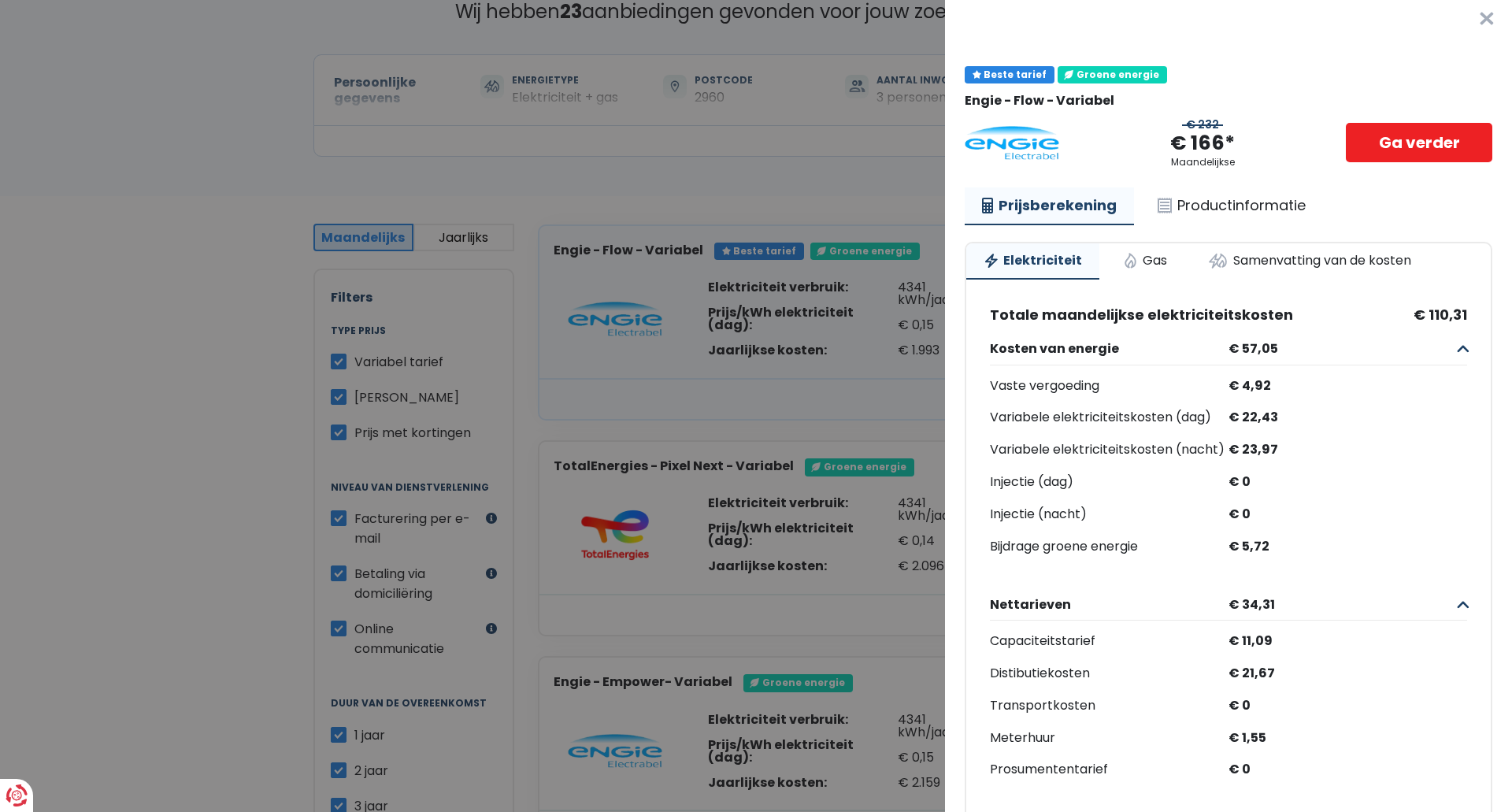
scroll to position [0, 0]
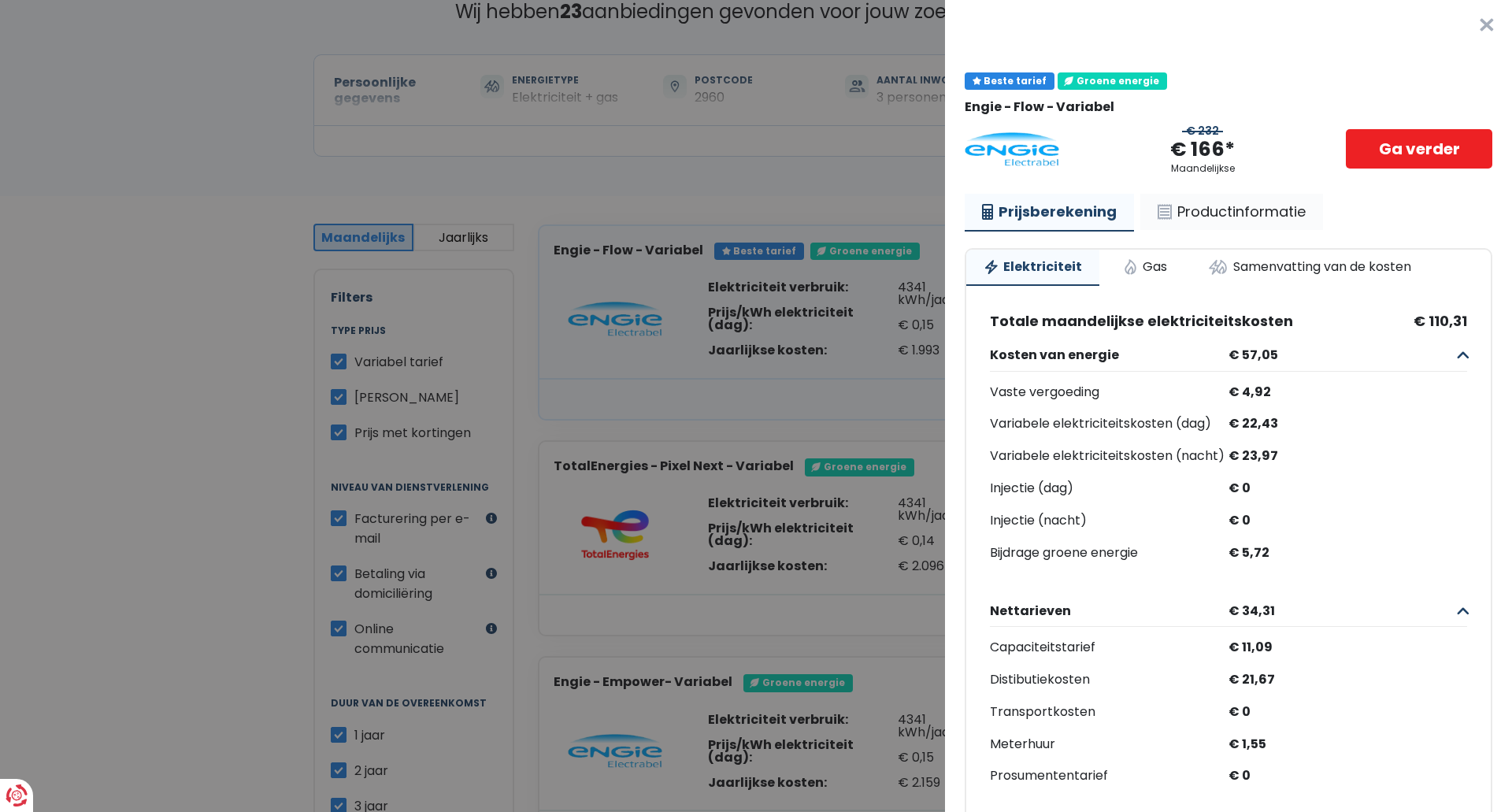
click at [1238, 212] on link "Productinformatie" at bounding box center [1232, 211] width 183 height 36
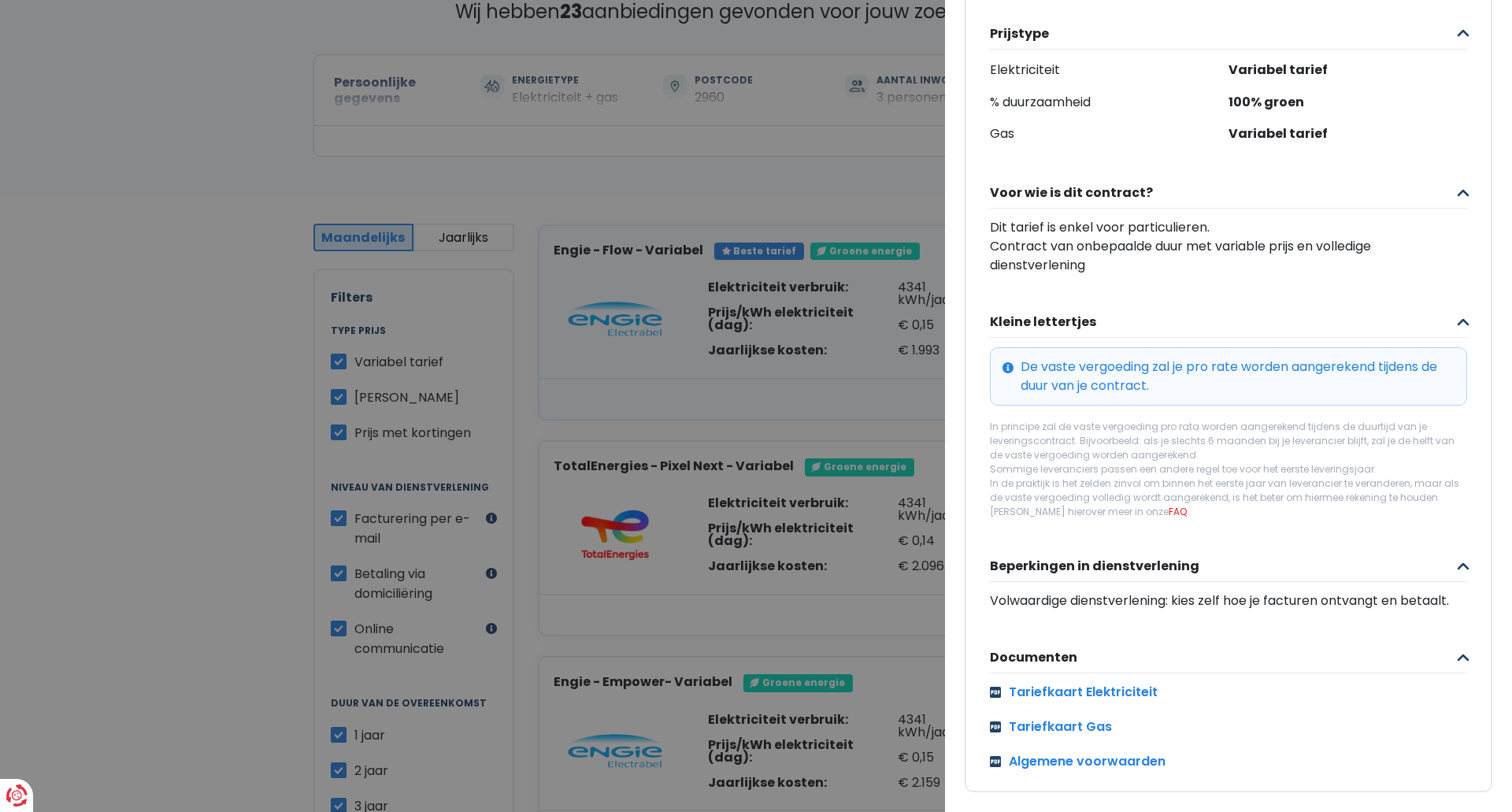
scroll to position [430, 0]
